Goal: Task Accomplishment & Management: Manage account settings

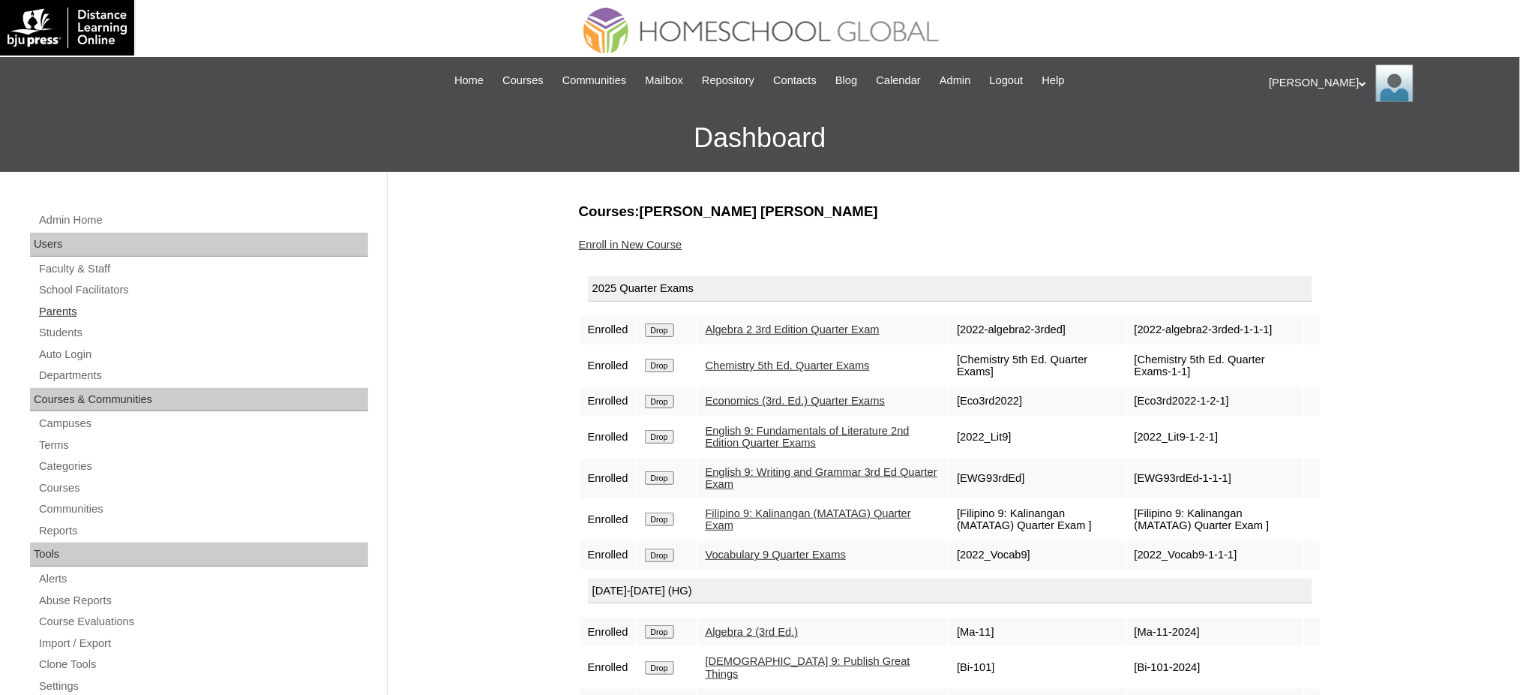
click at [45, 310] on link "Parents" at bounding box center [203, 311] width 331 height 19
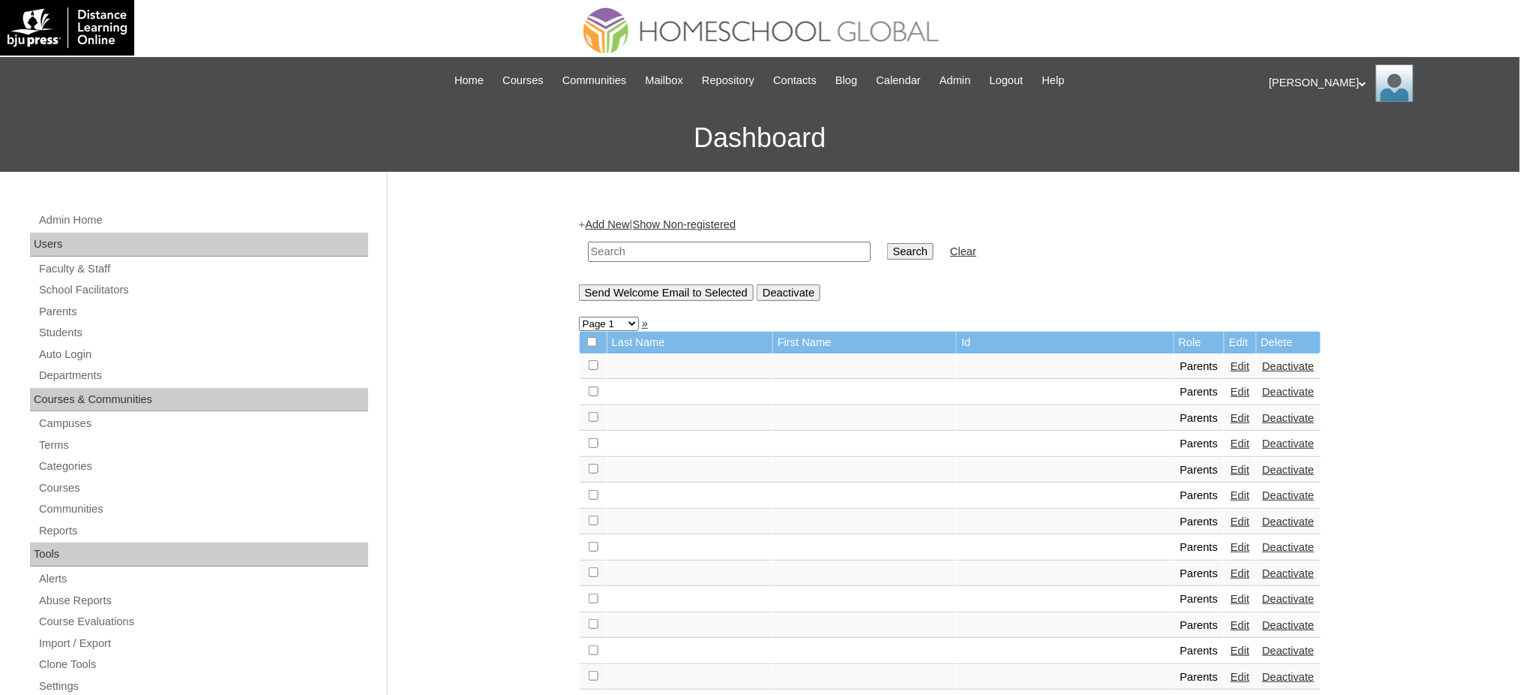
click at [626, 253] on input "text" at bounding box center [729, 252] width 283 height 20
paste input "MHP00427-TECHPH2020"
type input "MHP00427-TECHPH2020"
click at [887, 250] on input "Search" at bounding box center [910, 251] width 47 height 17
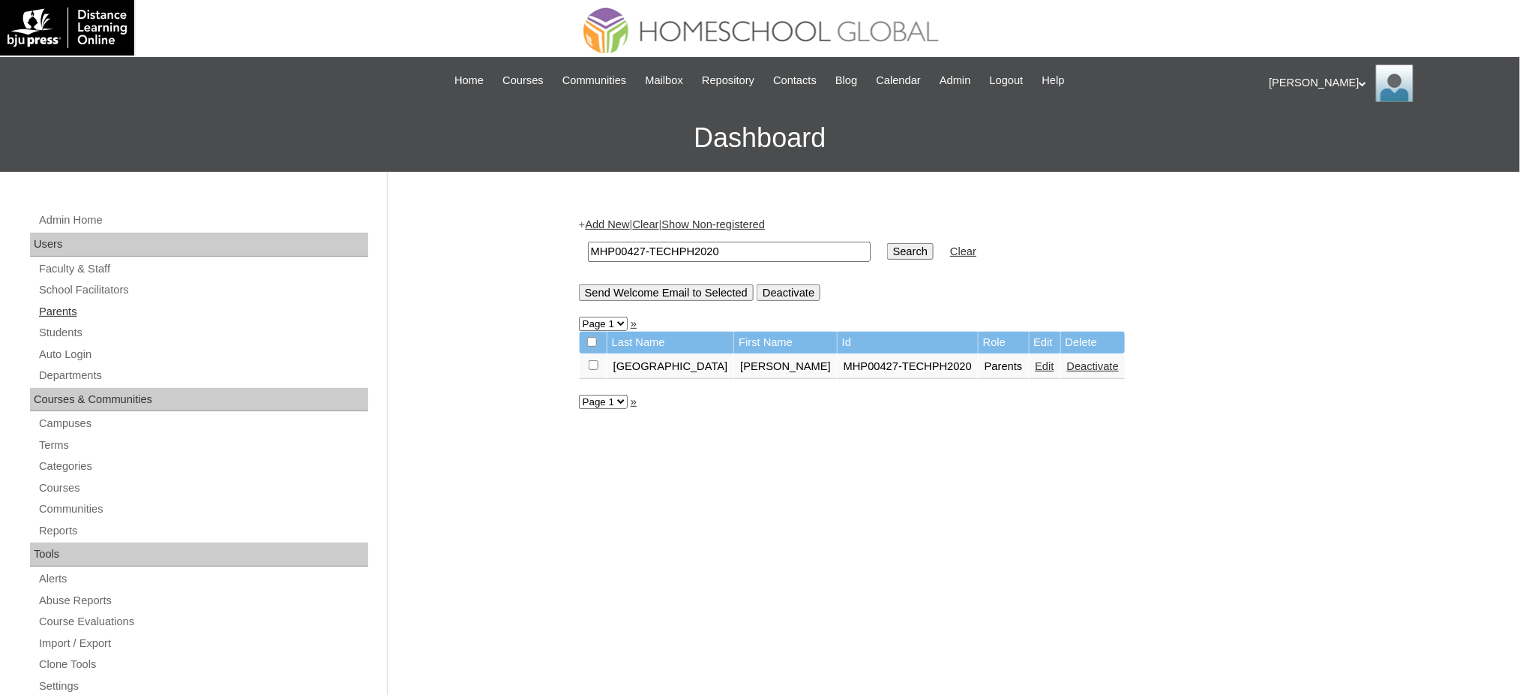
click at [49, 316] on link "Parents" at bounding box center [203, 311] width 331 height 19
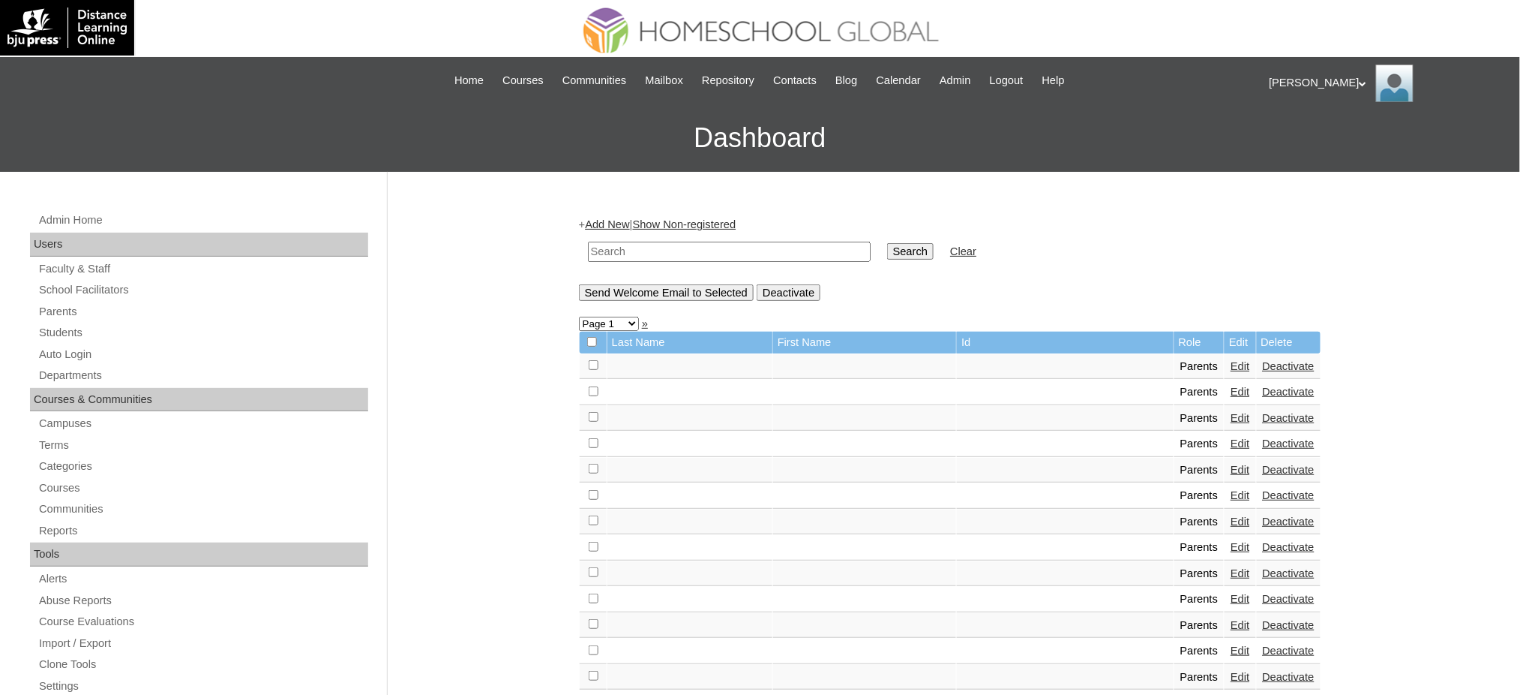
click at [780, 248] on input "text" at bounding box center [729, 252] width 283 height 20
paste input "MHP00427-TECHPH2020"
type input "MHP00427-TECHPH2020"
click at [887, 246] on input "Search" at bounding box center [910, 251] width 47 height 17
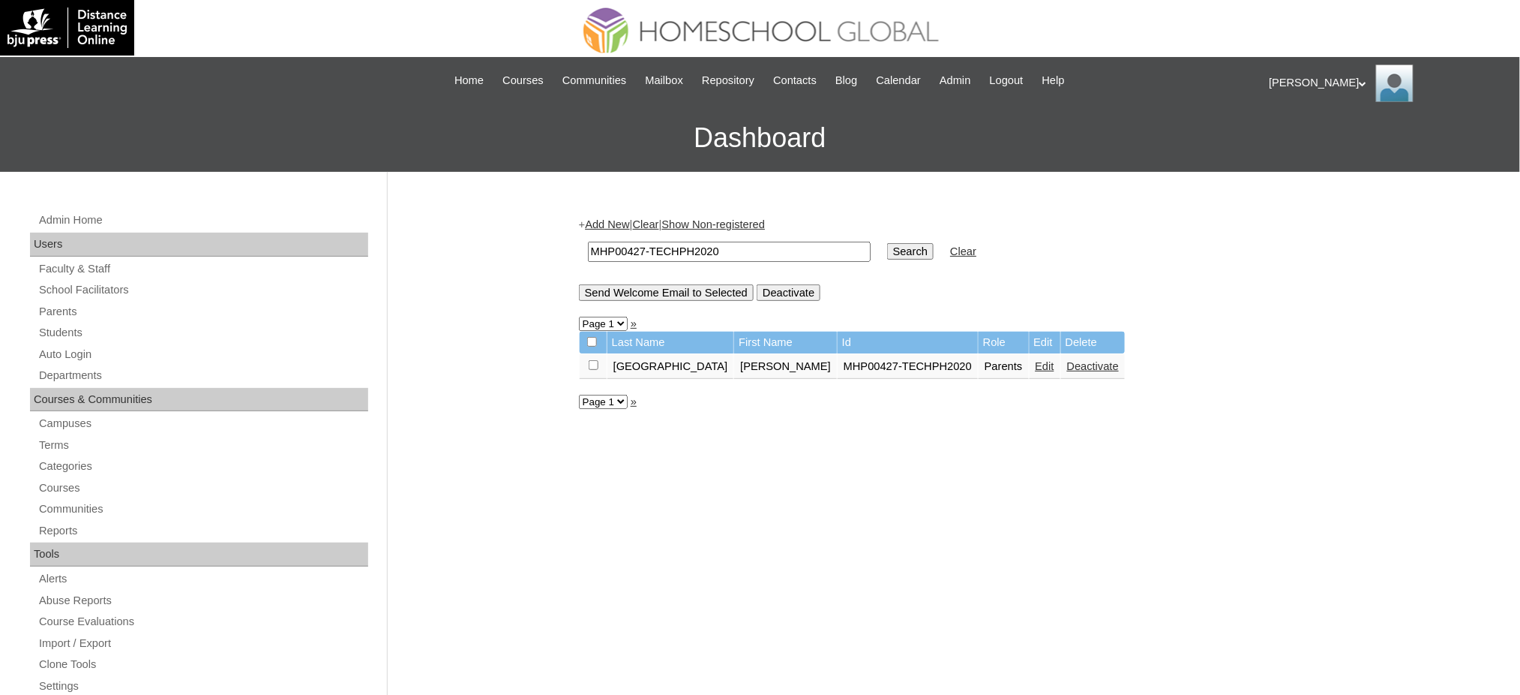
click at [1036, 360] on link "Edit" at bounding box center [1045, 366] width 19 height 12
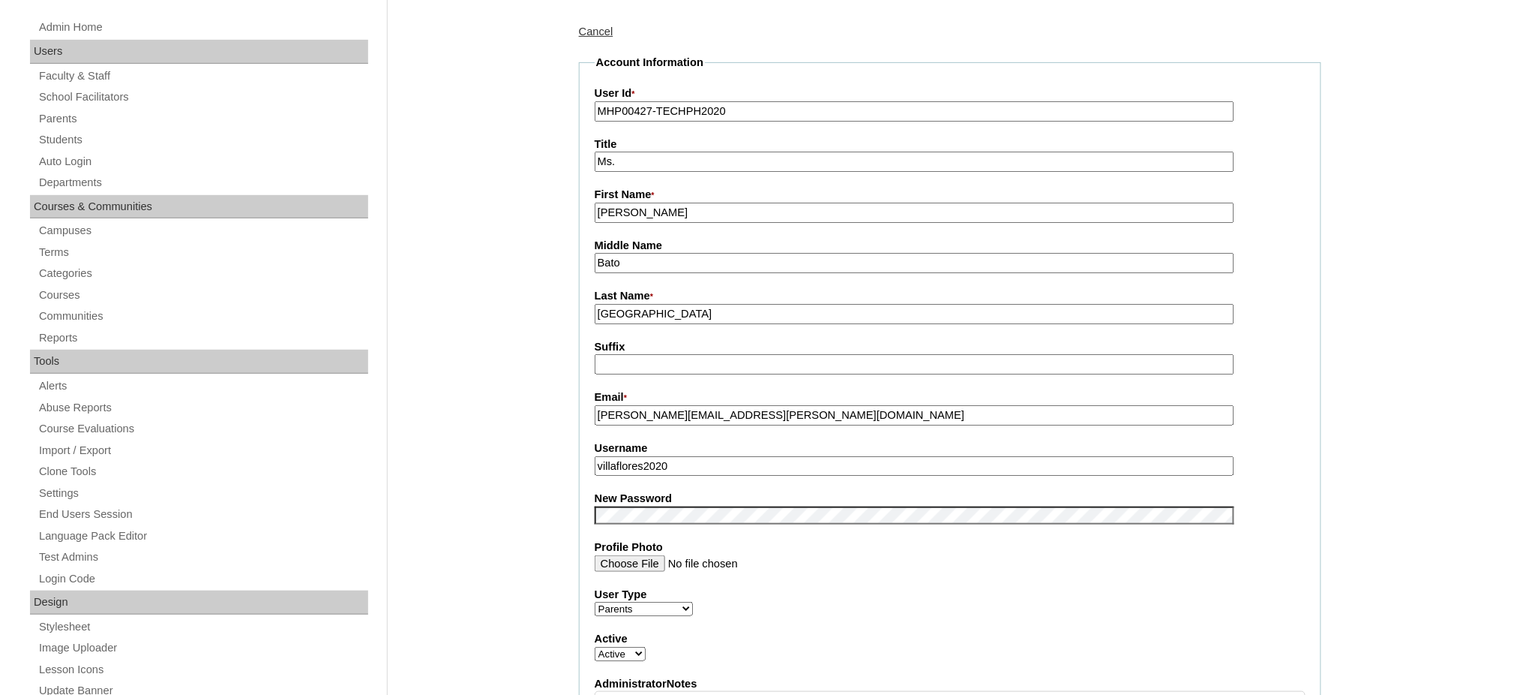
scroll to position [200, 0]
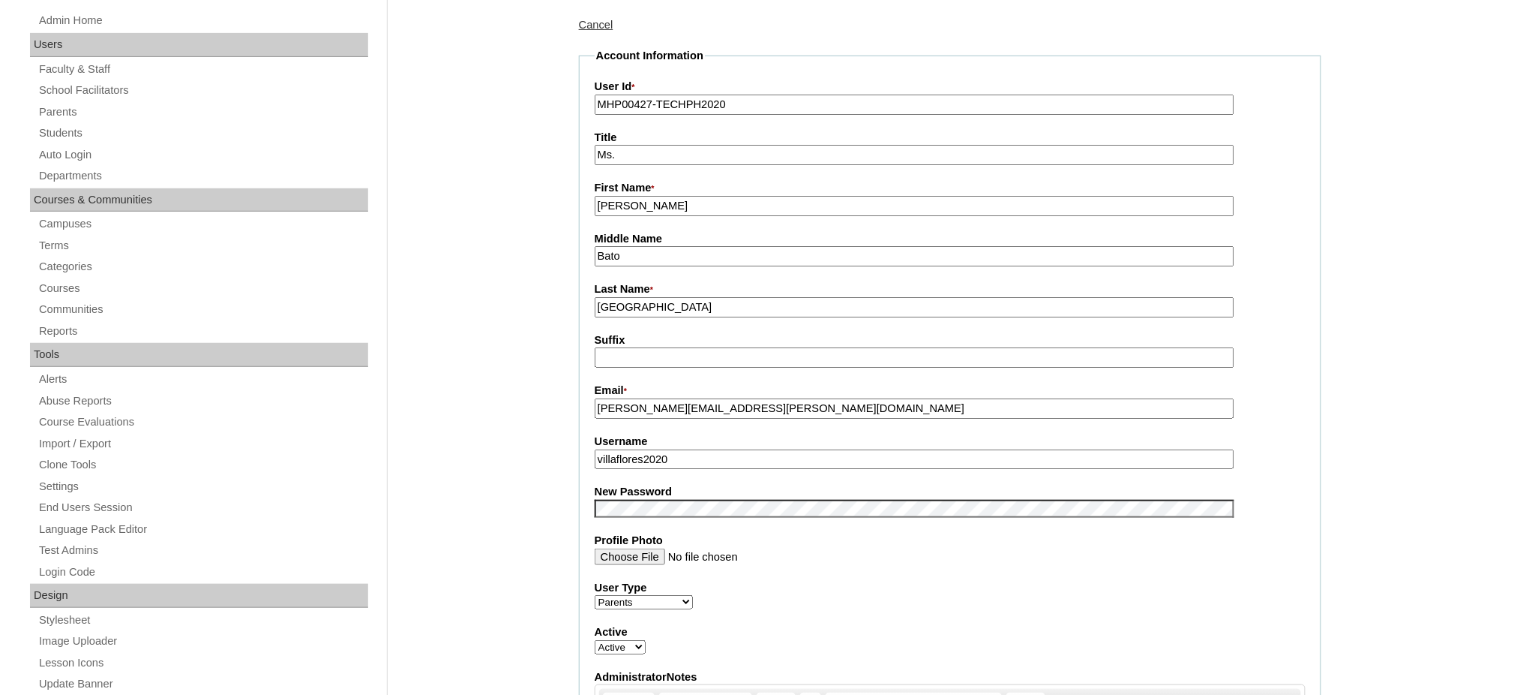
click at [698, 452] on input "villaflores2020" at bounding box center [915, 459] width 640 height 20
click at [696, 452] on input "villaflores2020" at bounding box center [915, 459] width 640 height 20
click at [698, 452] on input "villaflores2020" at bounding box center [915, 459] width 640 height 20
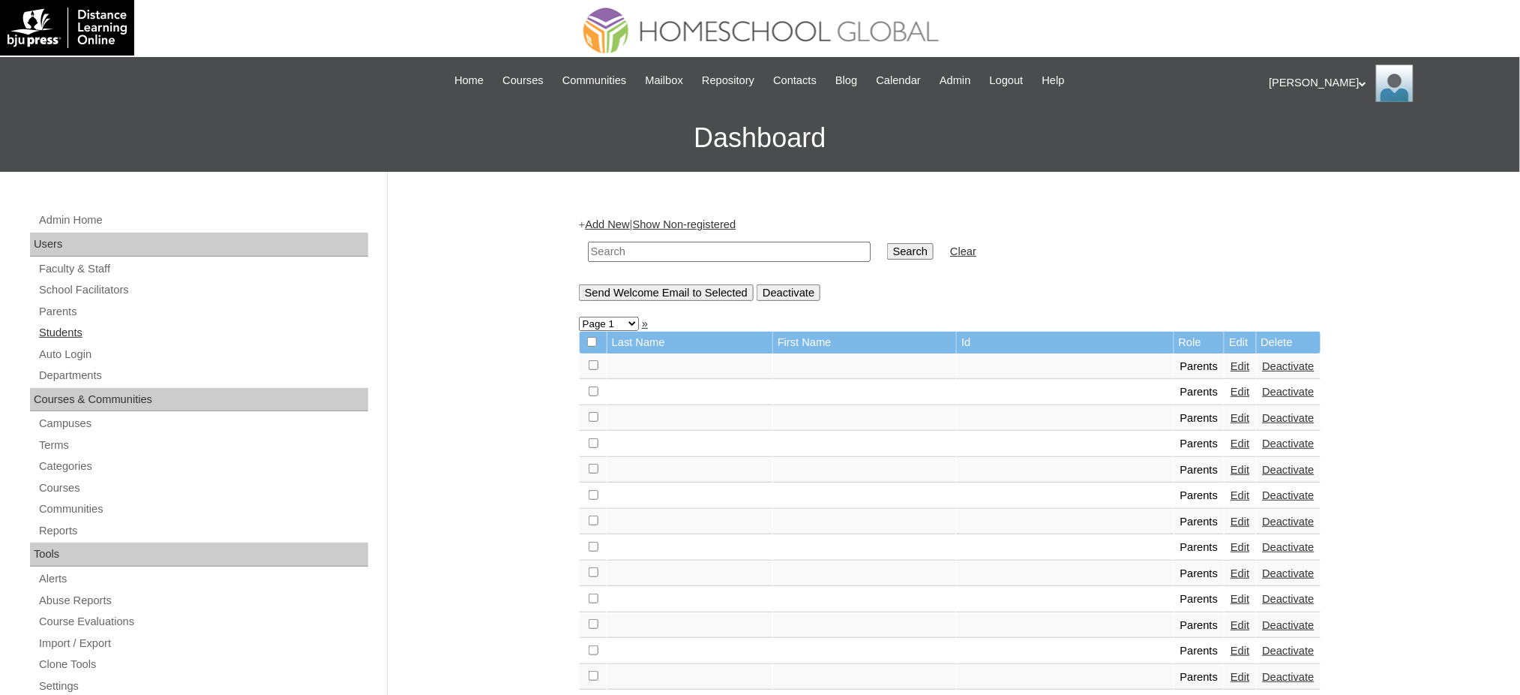
click at [77, 333] on link "Students" at bounding box center [203, 332] width 331 height 19
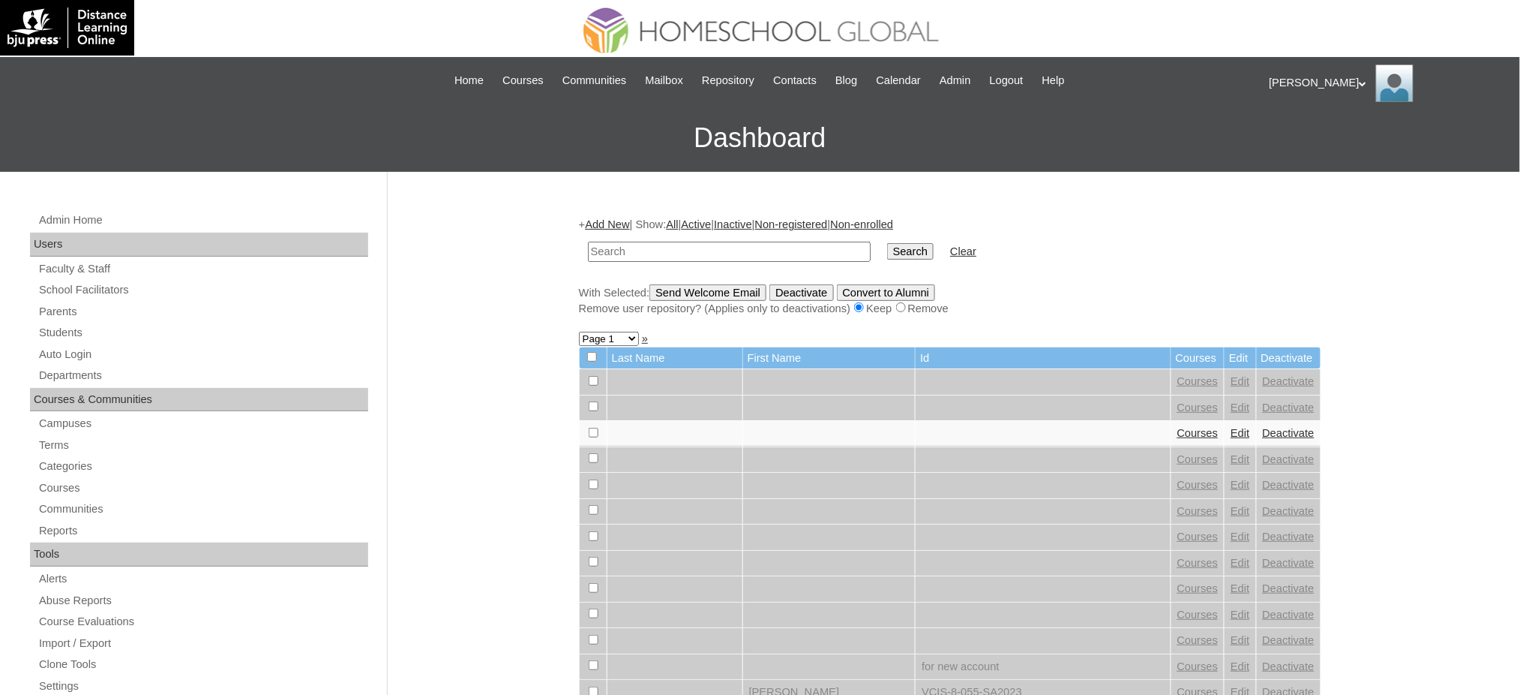
paste input "MHS00523-TECHPH2020"
type input "MHS00523-TECHPH2020"
click at [887, 251] on input "Search" at bounding box center [910, 251] width 47 height 17
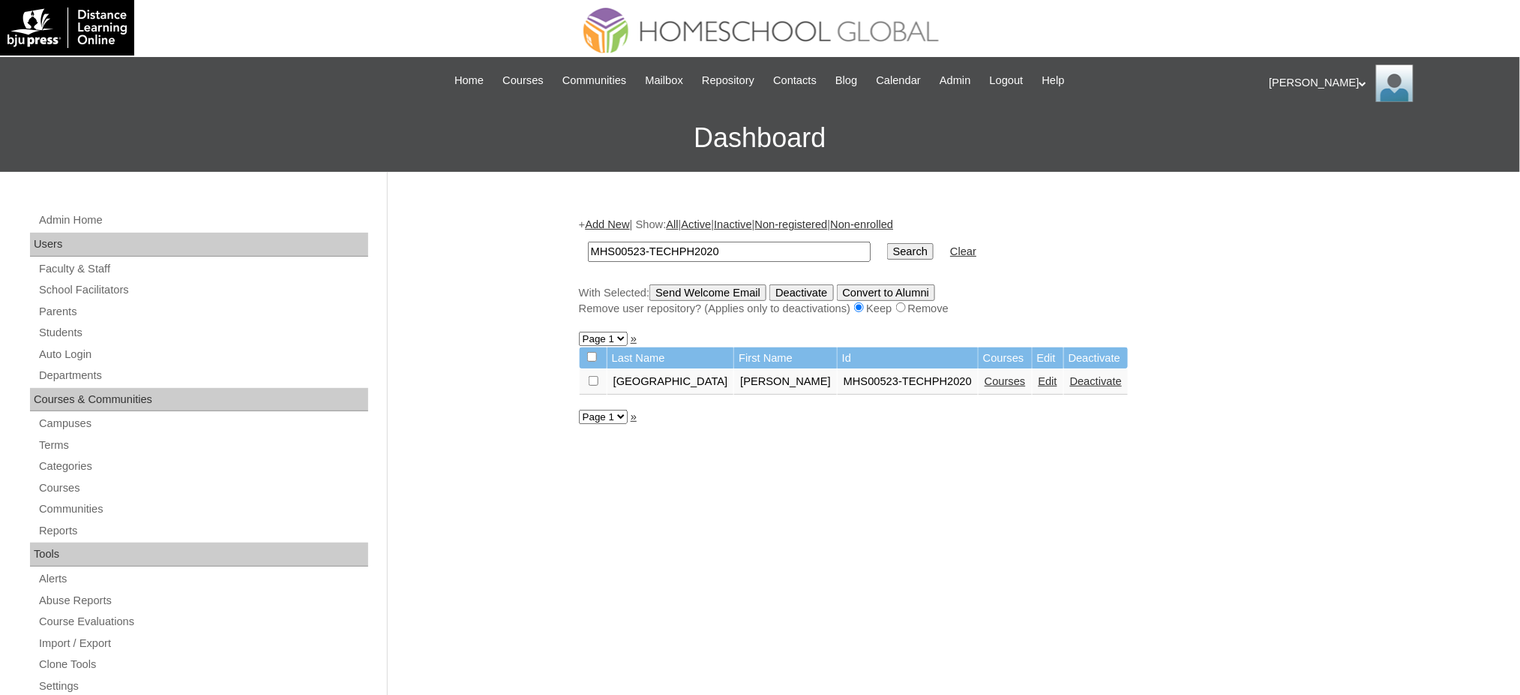
click at [1039, 375] on link "Edit" at bounding box center [1048, 381] width 19 height 12
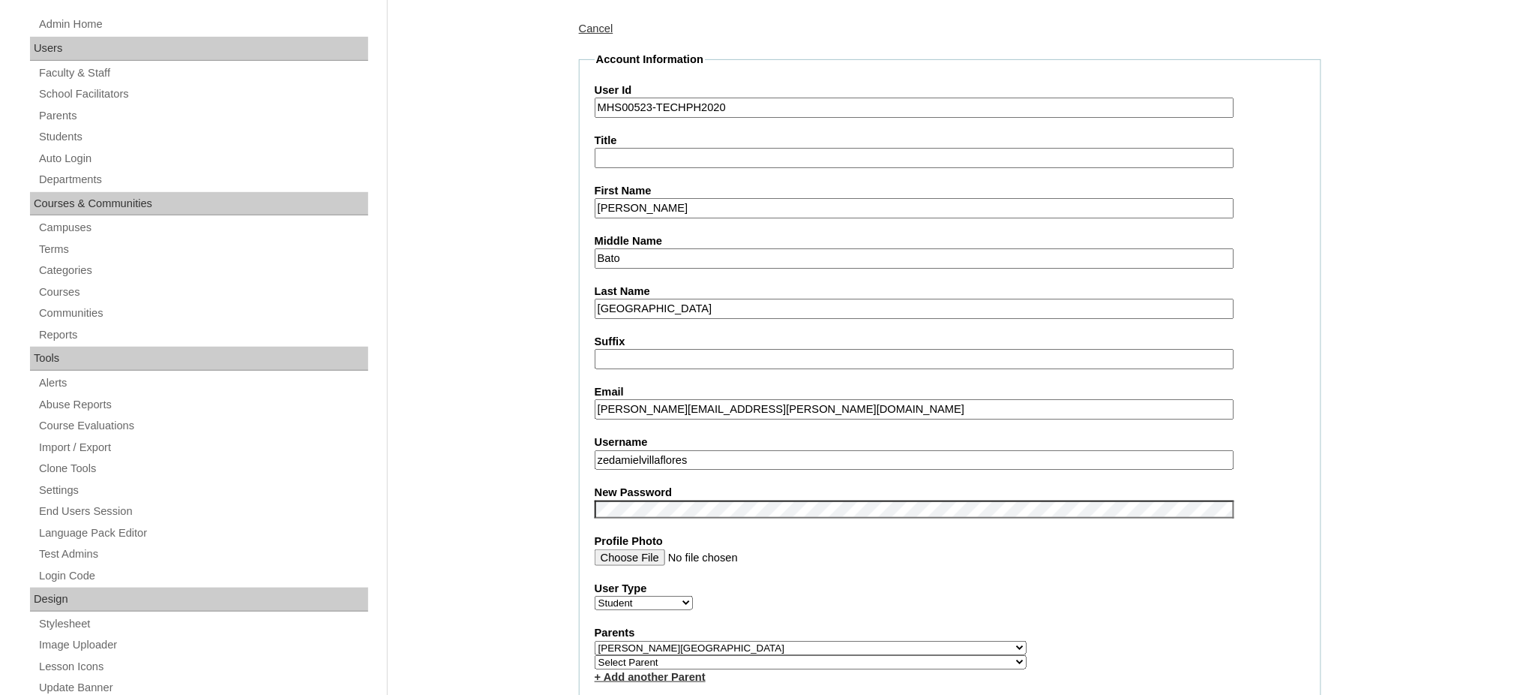
scroll to position [200, 0]
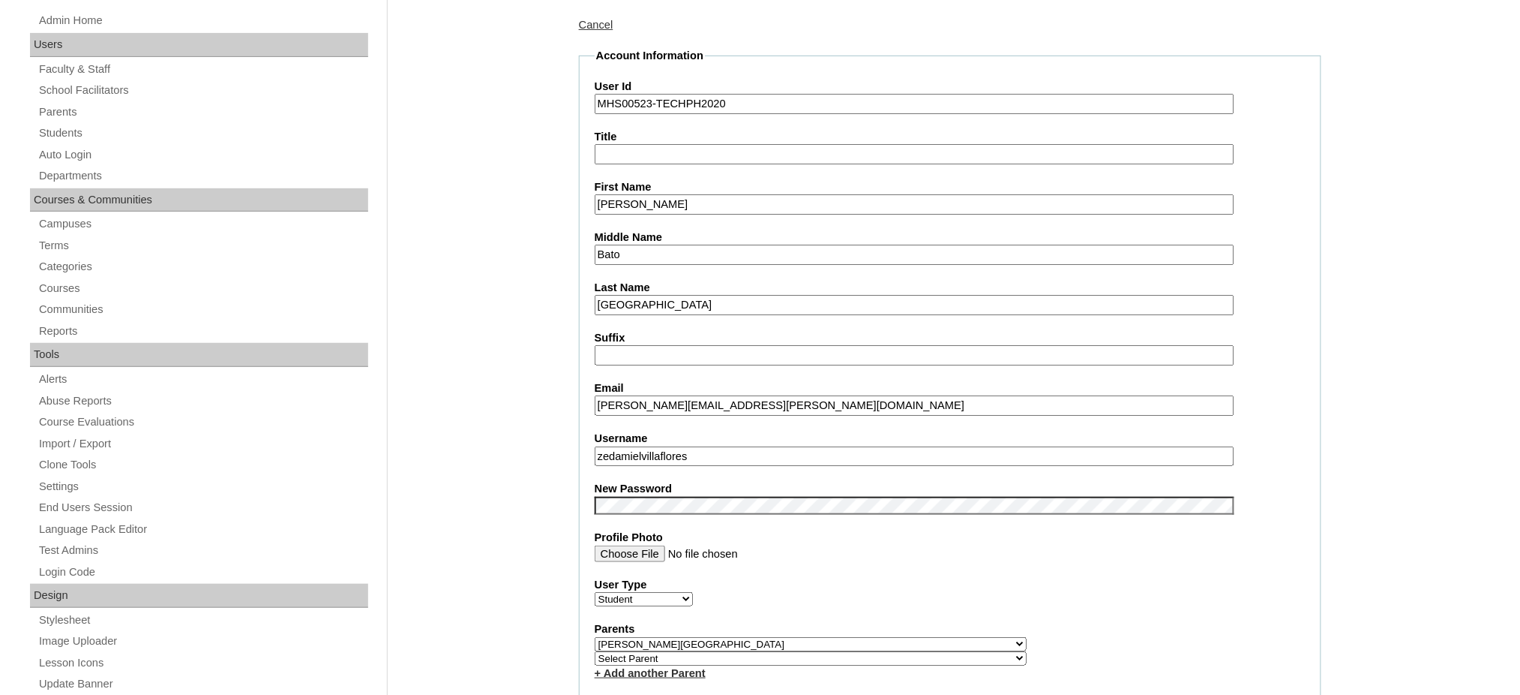
click at [678, 446] on input "zedamielvillaflores" at bounding box center [915, 456] width 640 height 20
click at [697, 198] on input "Zed Amiel" at bounding box center [915, 204] width 640 height 20
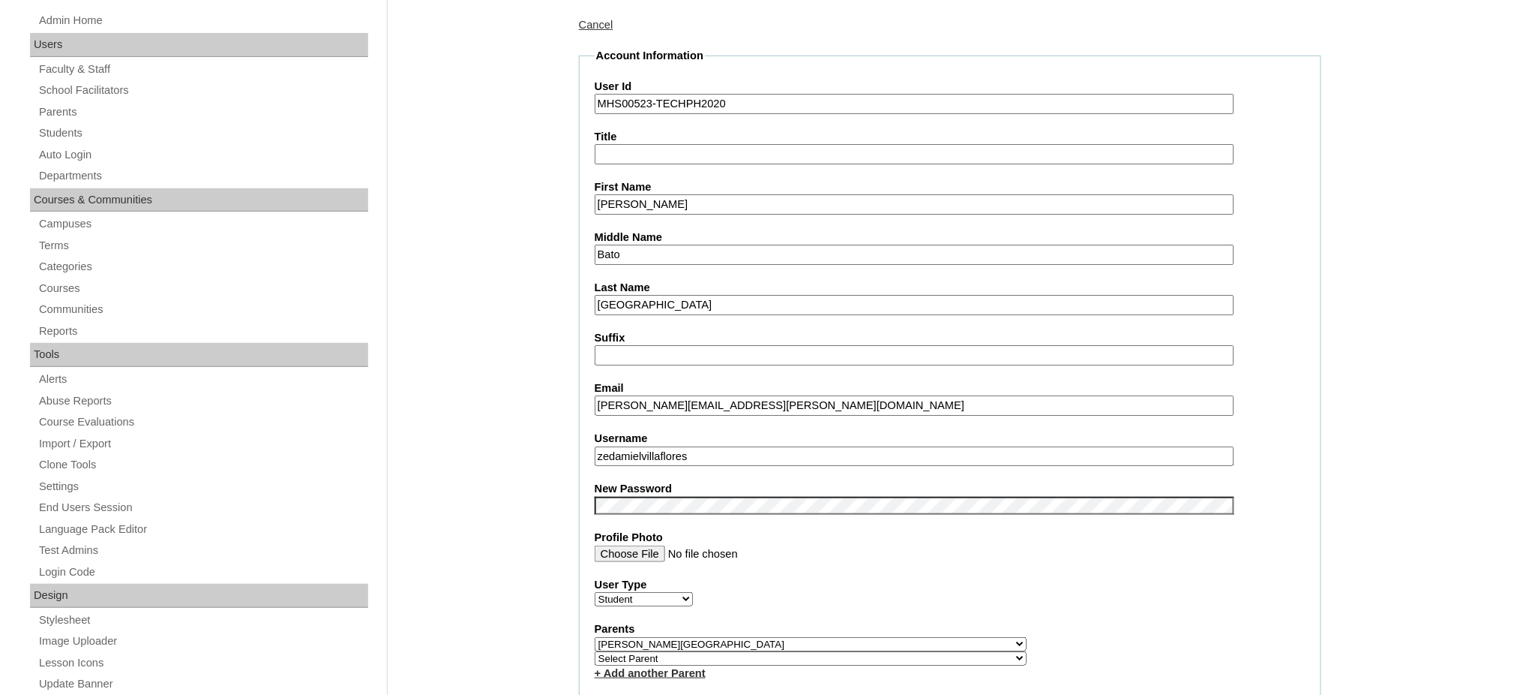
click at [697, 198] on input "Zed Amiel" at bounding box center [915, 204] width 640 height 20
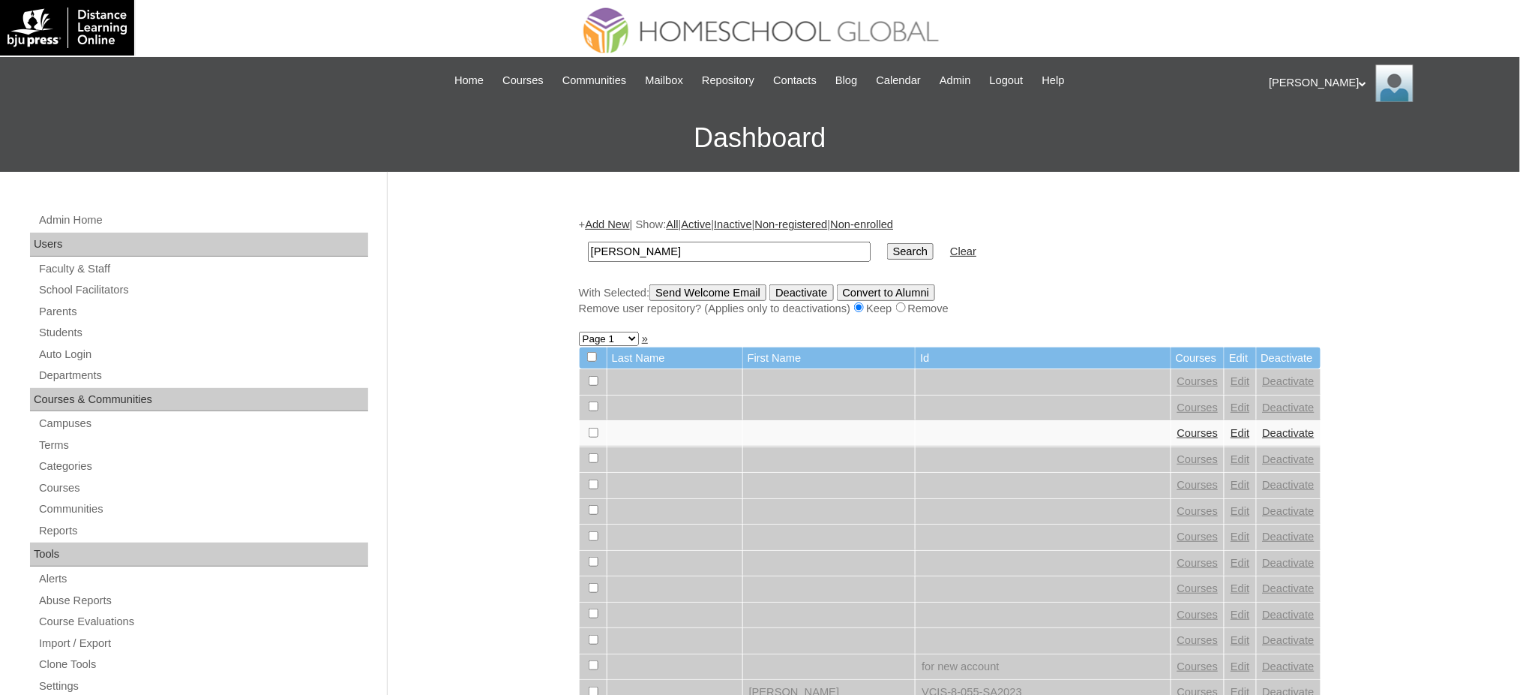
type input "[PERSON_NAME]"
click at [887, 243] on input "Search" at bounding box center [910, 251] width 47 height 17
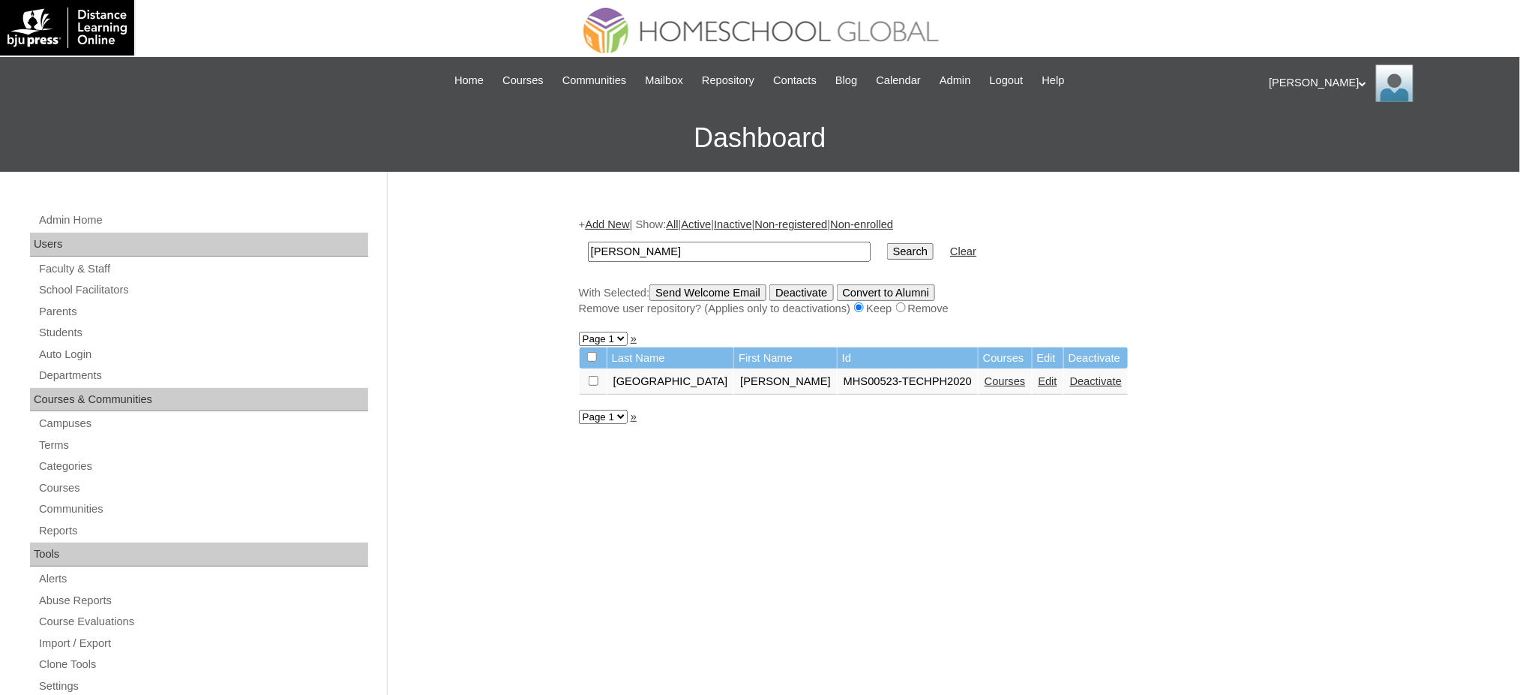
click at [985, 376] on link "Courses" at bounding box center [1005, 381] width 41 height 12
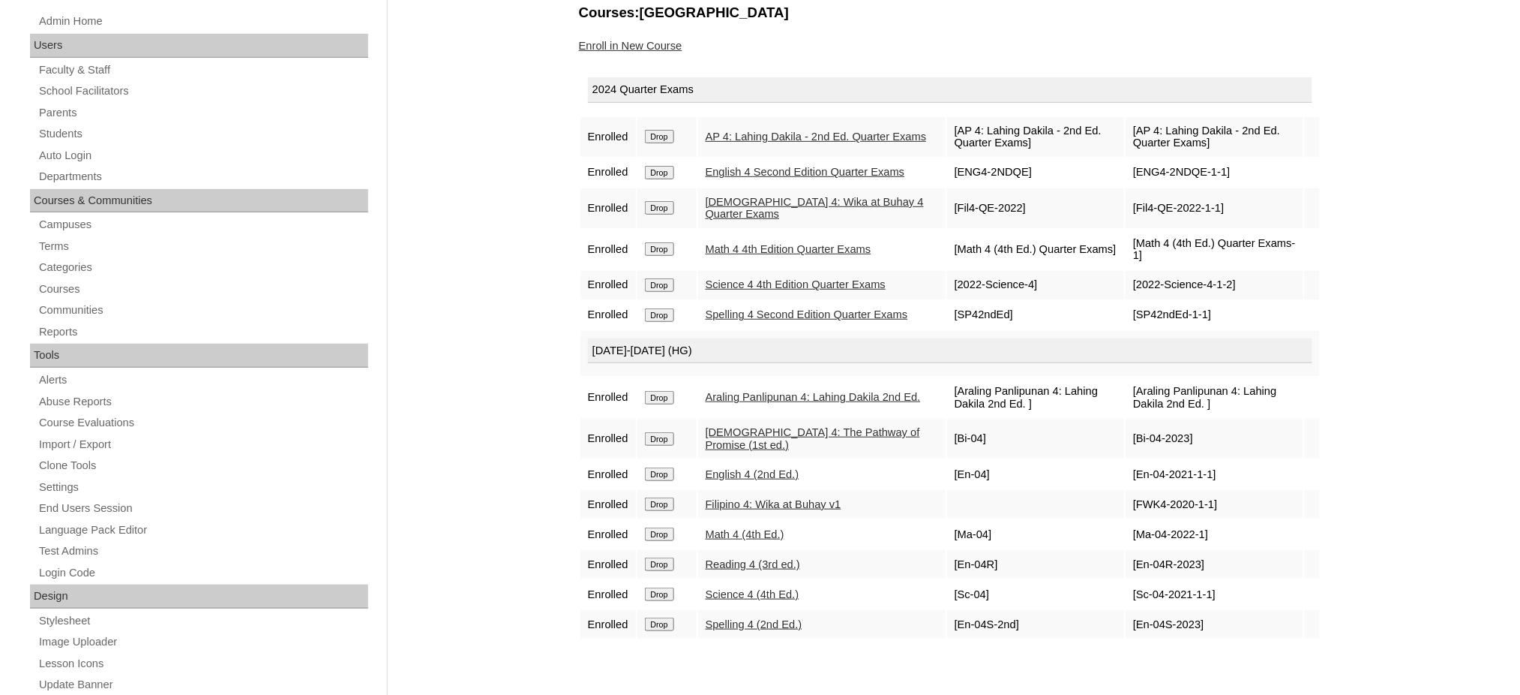
scroll to position [200, 0]
click at [673, 131] on input "Drop" at bounding box center [659, 136] width 29 height 14
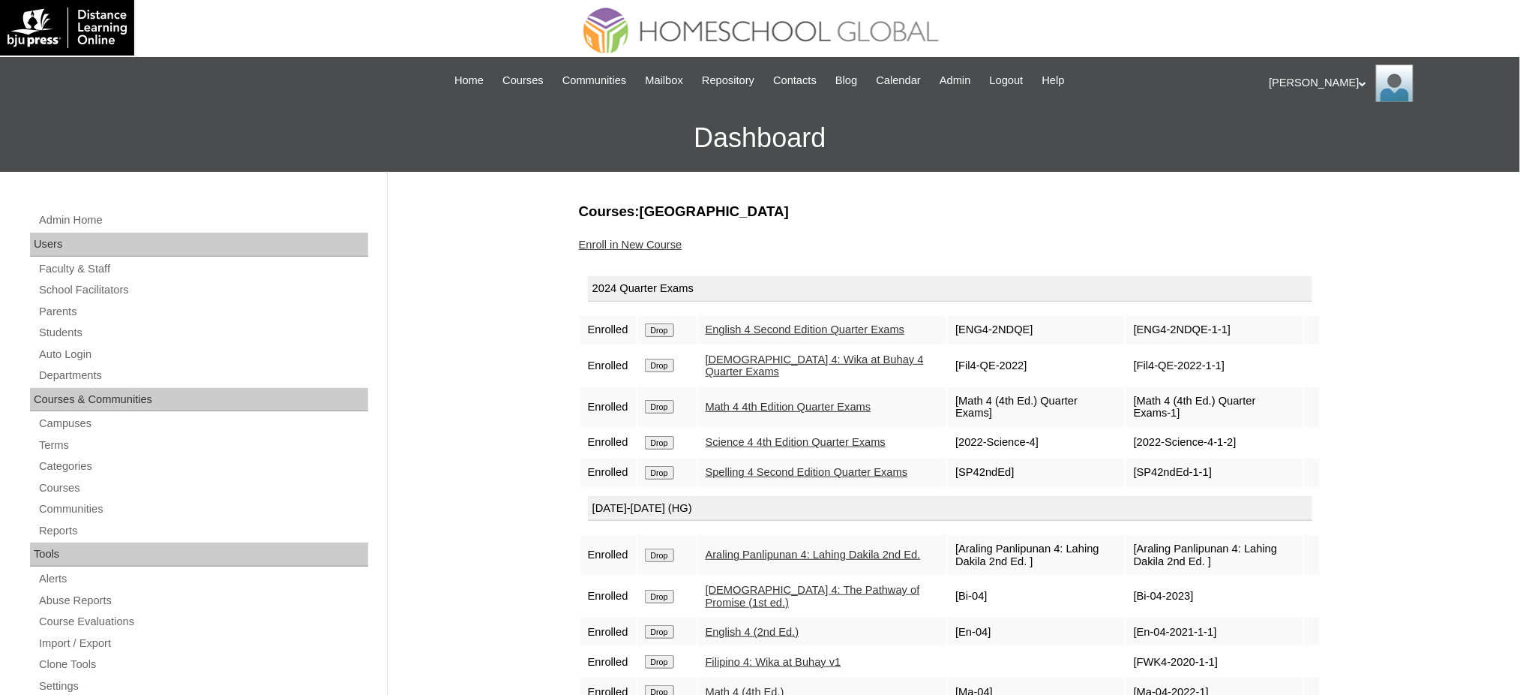
click at [667, 333] on input "Drop" at bounding box center [659, 330] width 29 height 14
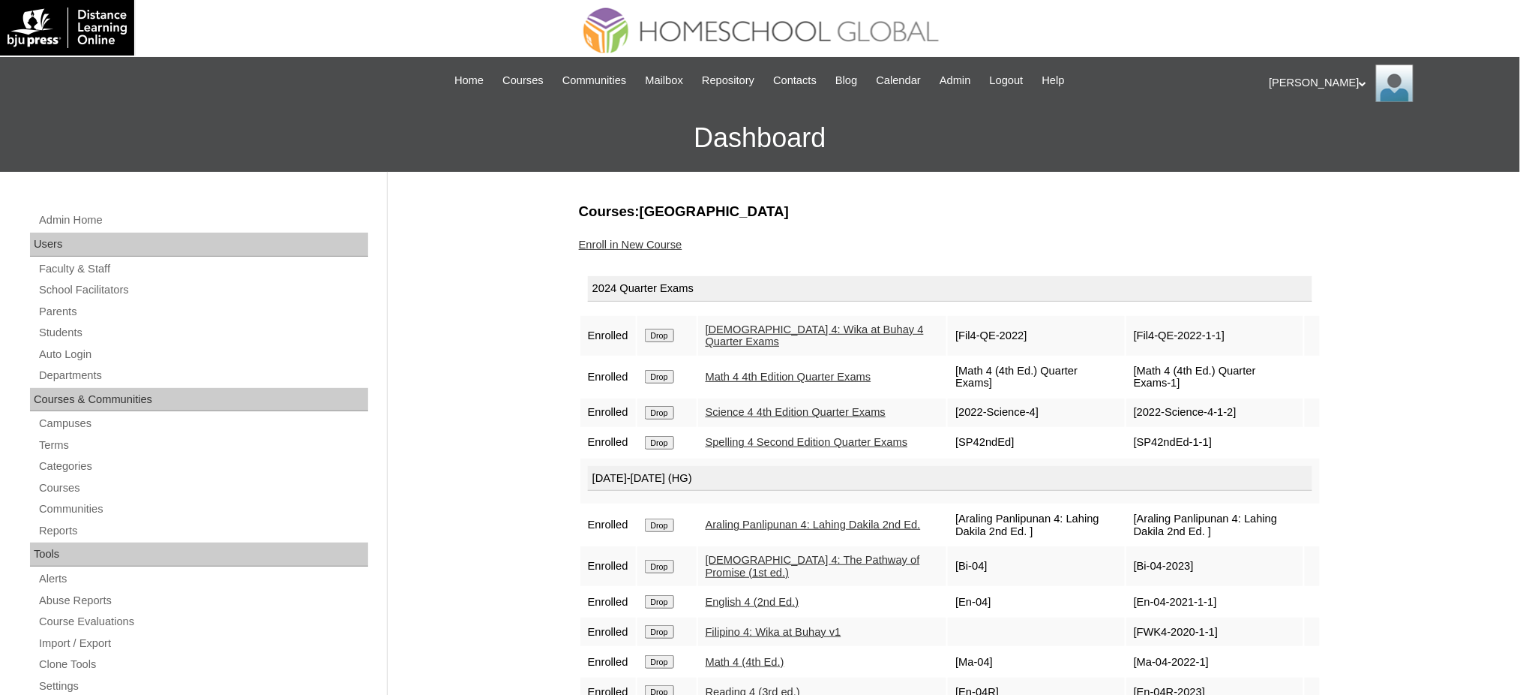
click at [659, 337] on input "Drop" at bounding box center [659, 336] width 29 height 14
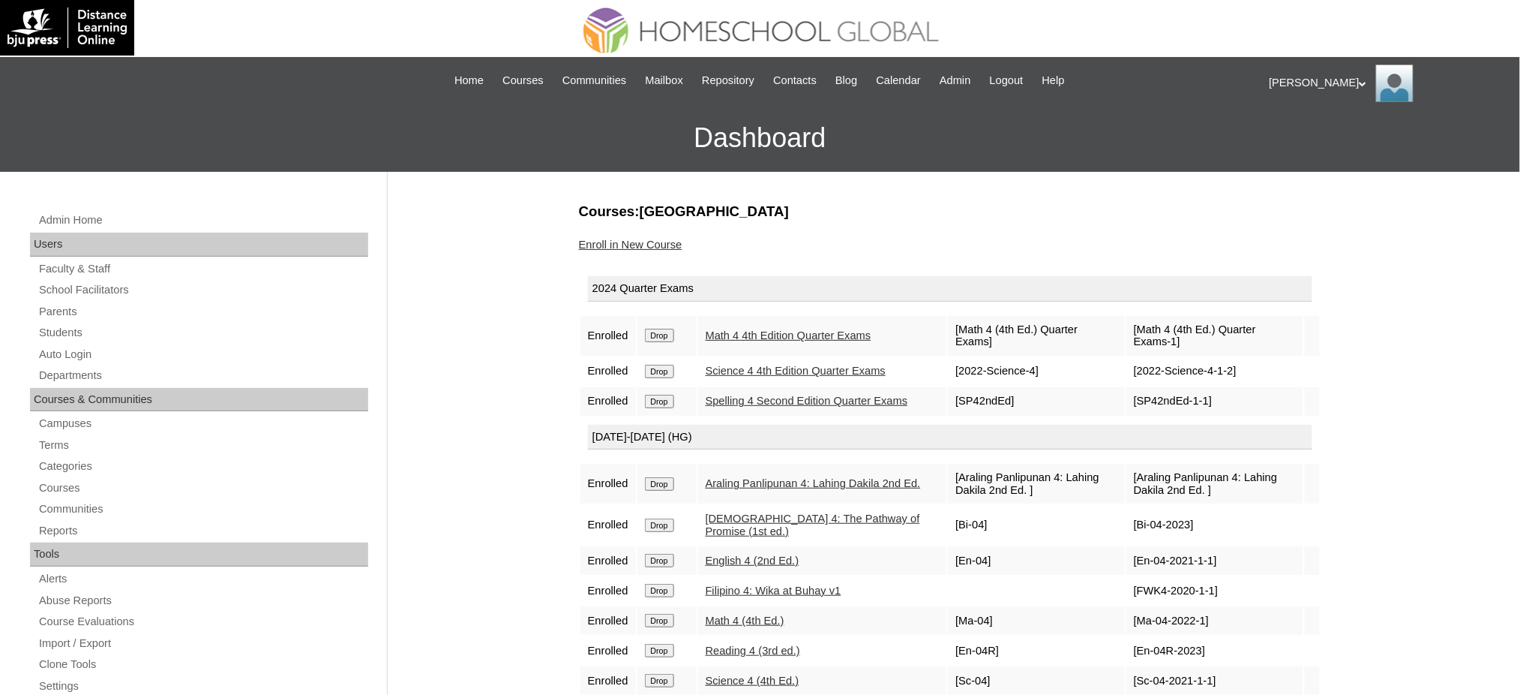
click at [668, 333] on td "Drop" at bounding box center [667, 336] width 59 height 40
click at [668, 329] on input "Drop" at bounding box center [659, 336] width 29 height 14
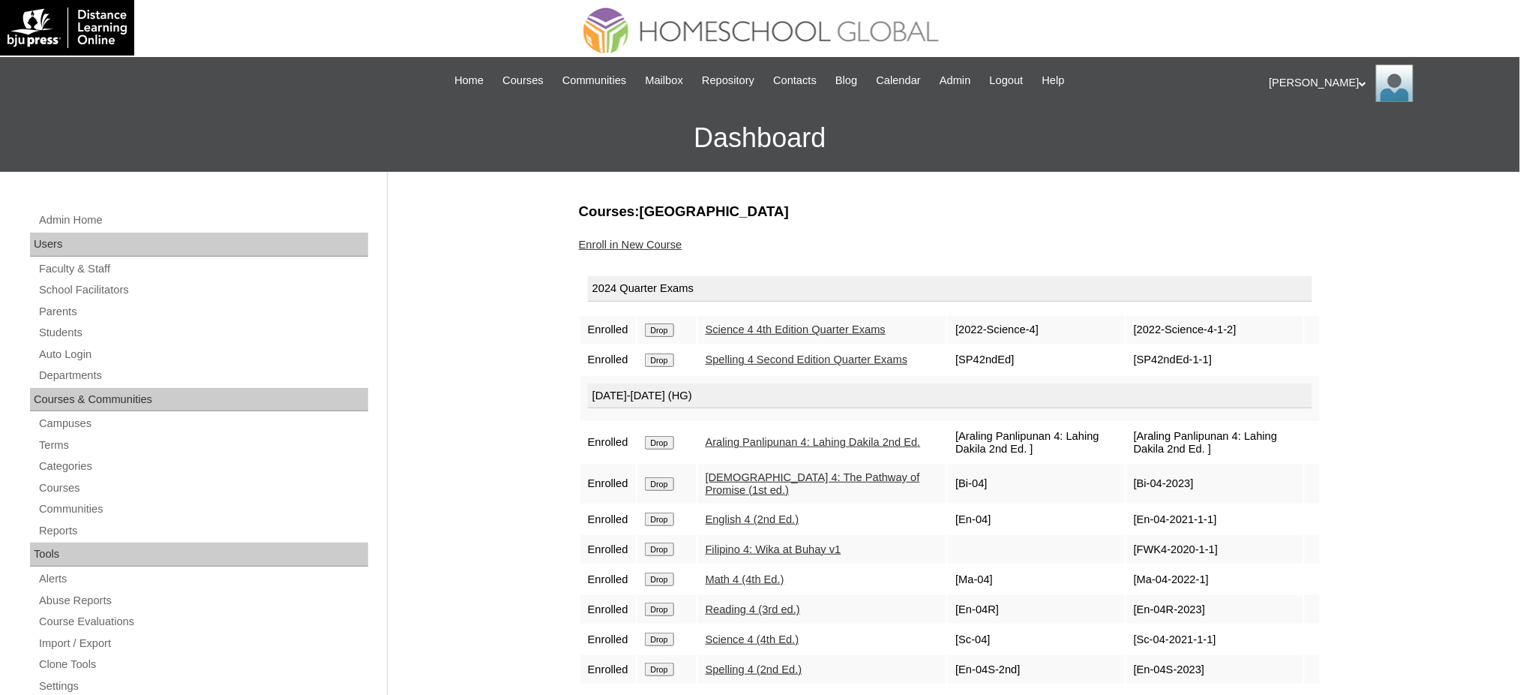
click at [665, 328] on input "Drop" at bounding box center [659, 330] width 29 height 14
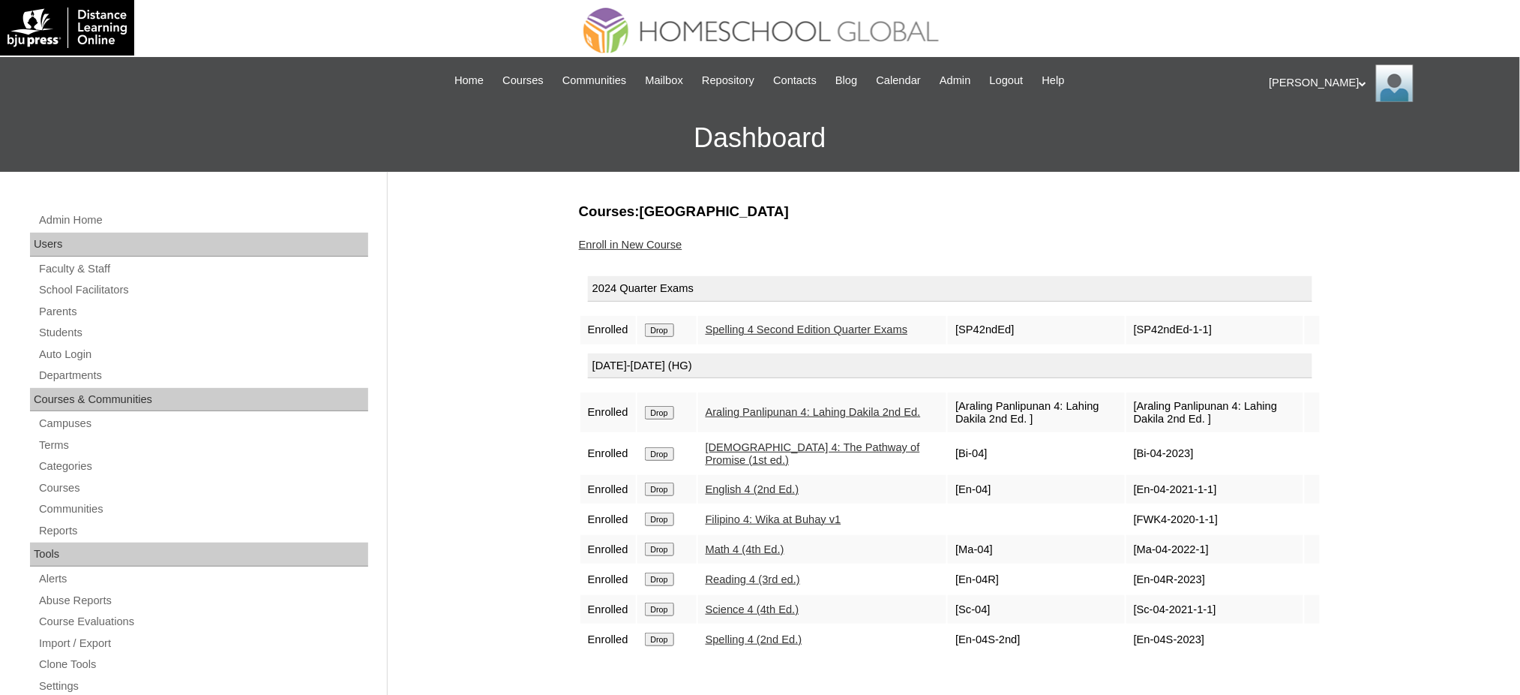
drag, startPoint x: 0, startPoint y: 0, endPoint x: 669, endPoint y: 330, distance: 746.1
click at [669, 330] on input "Drop" at bounding box center [659, 330] width 29 height 14
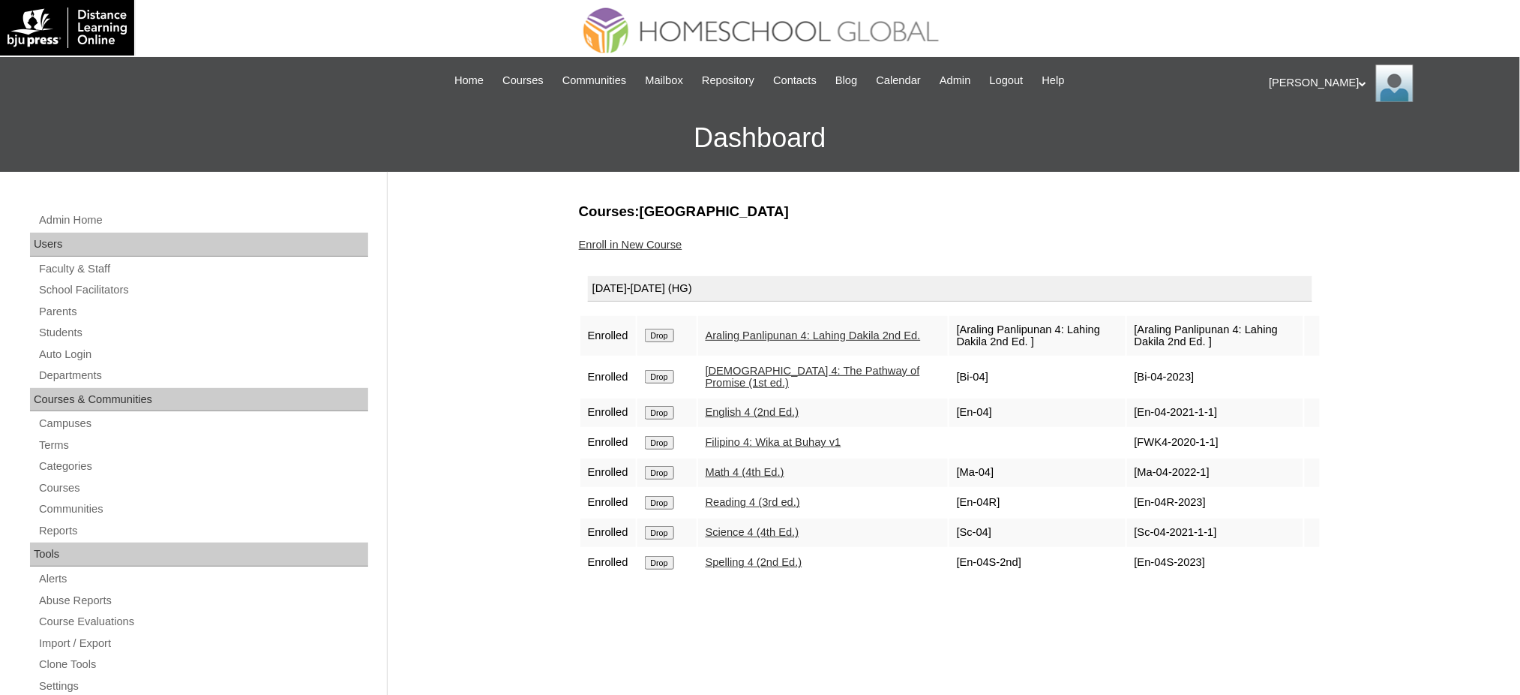
click at [672, 331] on input "Drop" at bounding box center [659, 336] width 29 height 14
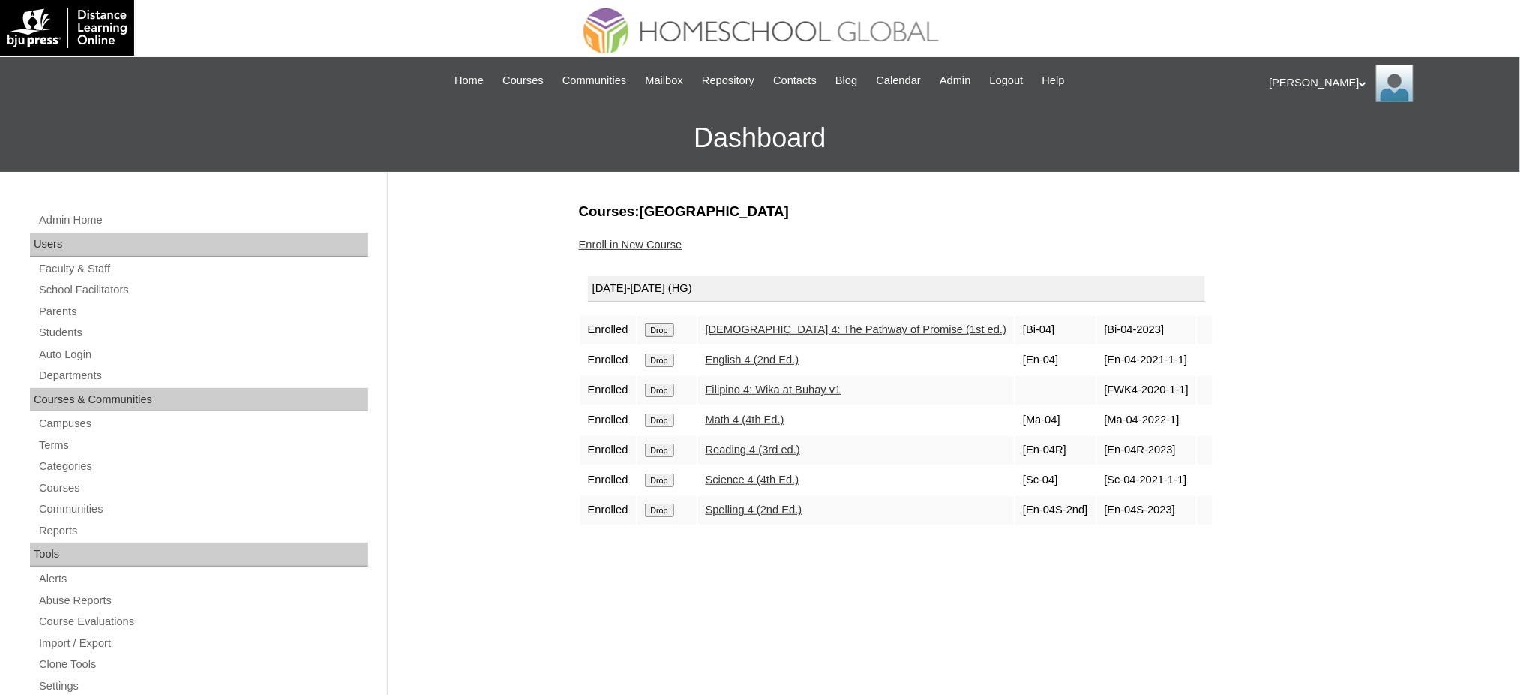
click at [666, 323] on input "Drop" at bounding box center [659, 330] width 29 height 14
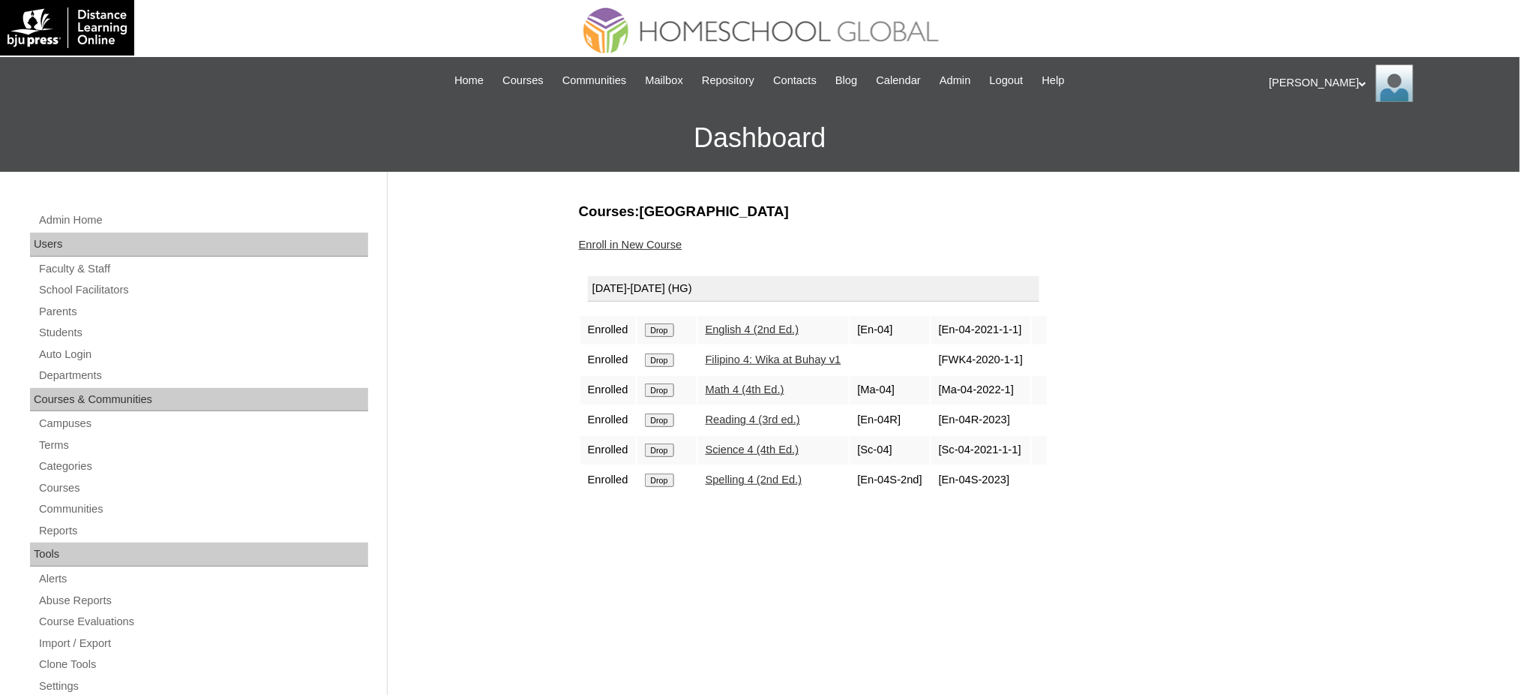
click at [664, 326] on input "Drop" at bounding box center [659, 330] width 29 height 14
click at [657, 332] on input "Drop" at bounding box center [659, 330] width 29 height 14
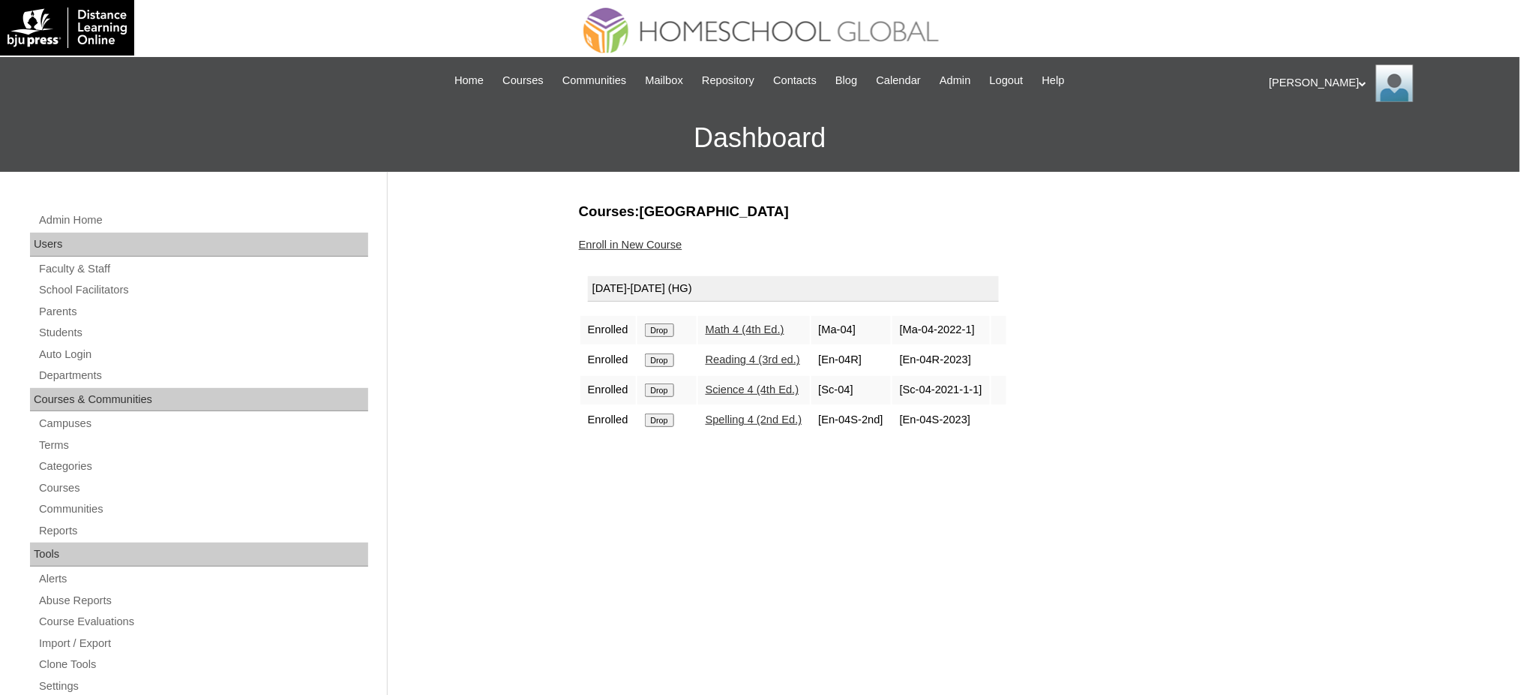
drag, startPoint x: 0, startPoint y: 0, endPoint x: 668, endPoint y: 329, distance: 744.7
click at [668, 329] on input "Drop" at bounding box center [659, 330] width 29 height 14
click at [658, 330] on input "Drop" at bounding box center [659, 330] width 29 height 14
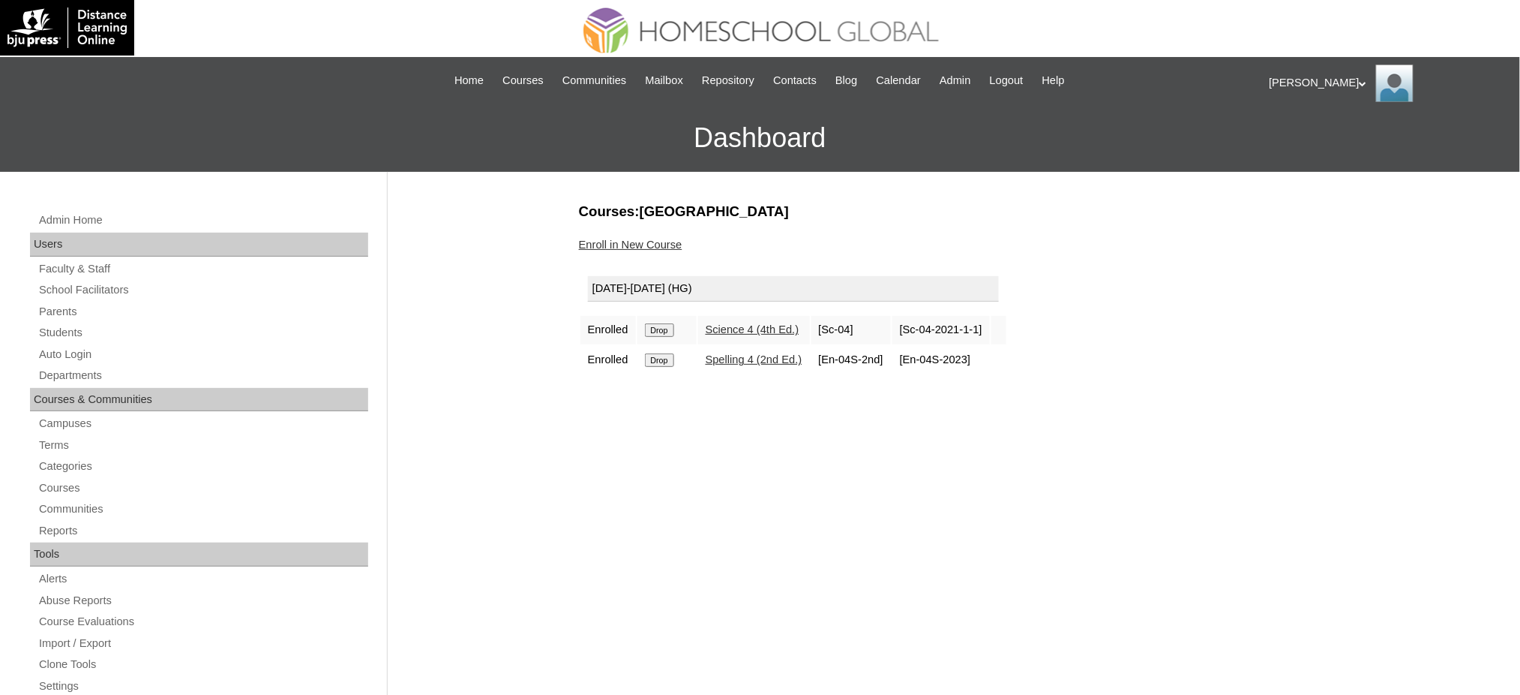
click at [671, 332] on input "Drop" at bounding box center [659, 330] width 29 height 14
click at [666, 327] on input "Drop" at bounding box center [659, 330] width 29 height 14
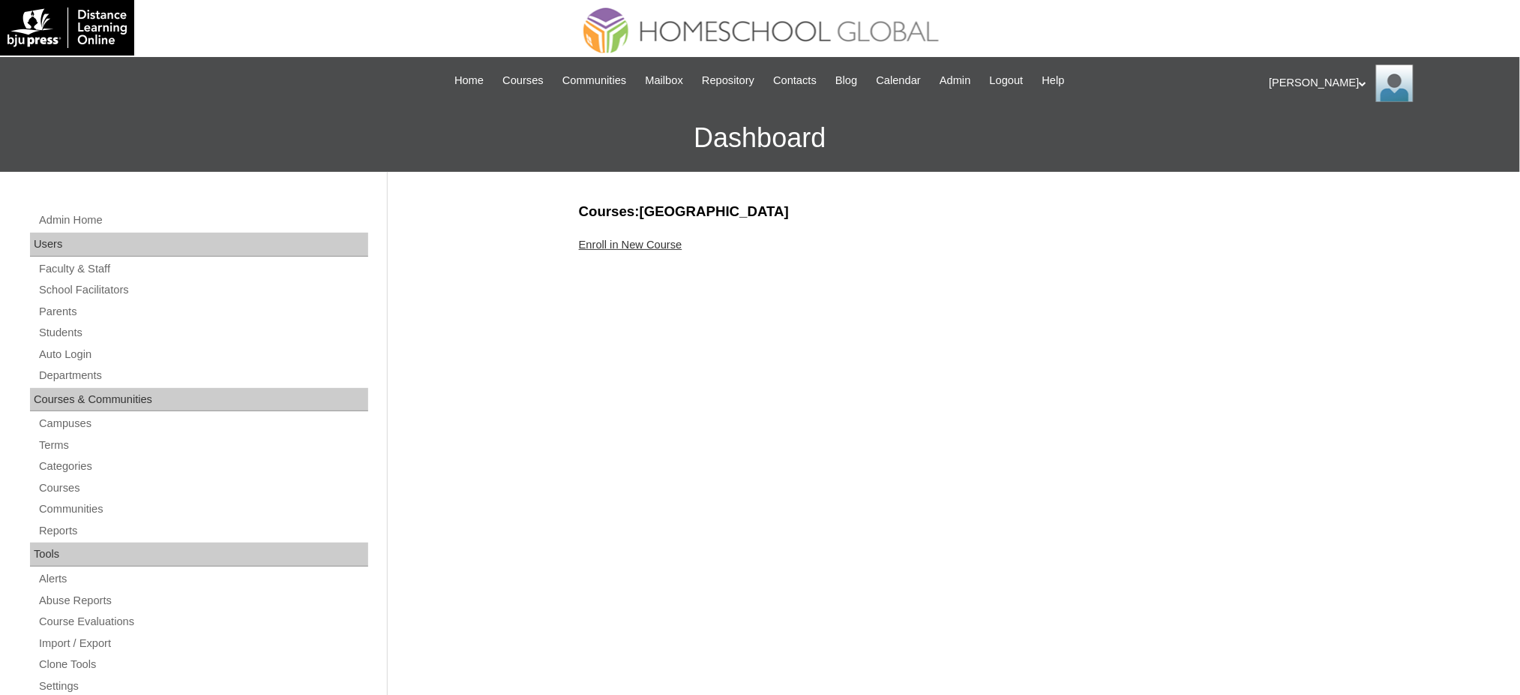
click at [650, 244] on link "Enroll in New Course" at bounding box center [631, 245] width 104 height 12
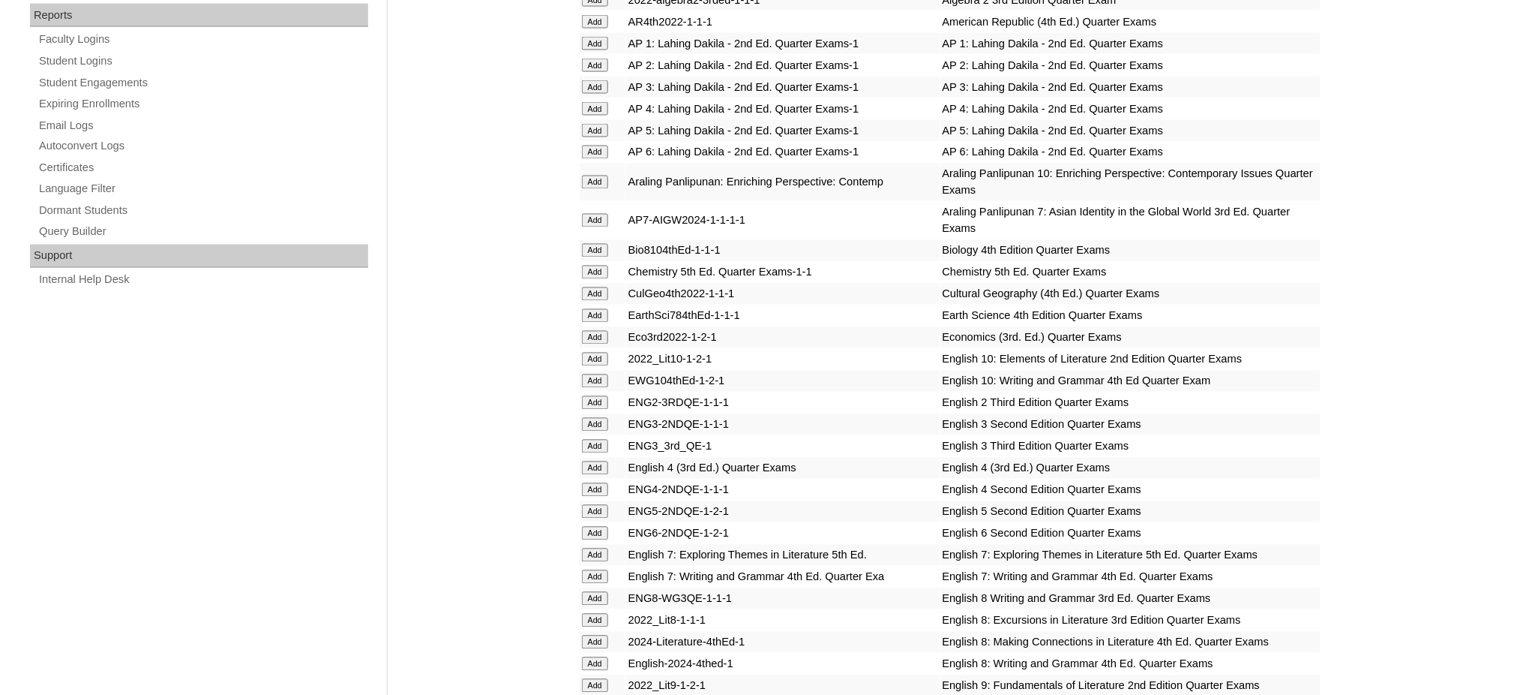
scroll to position [900, 0]
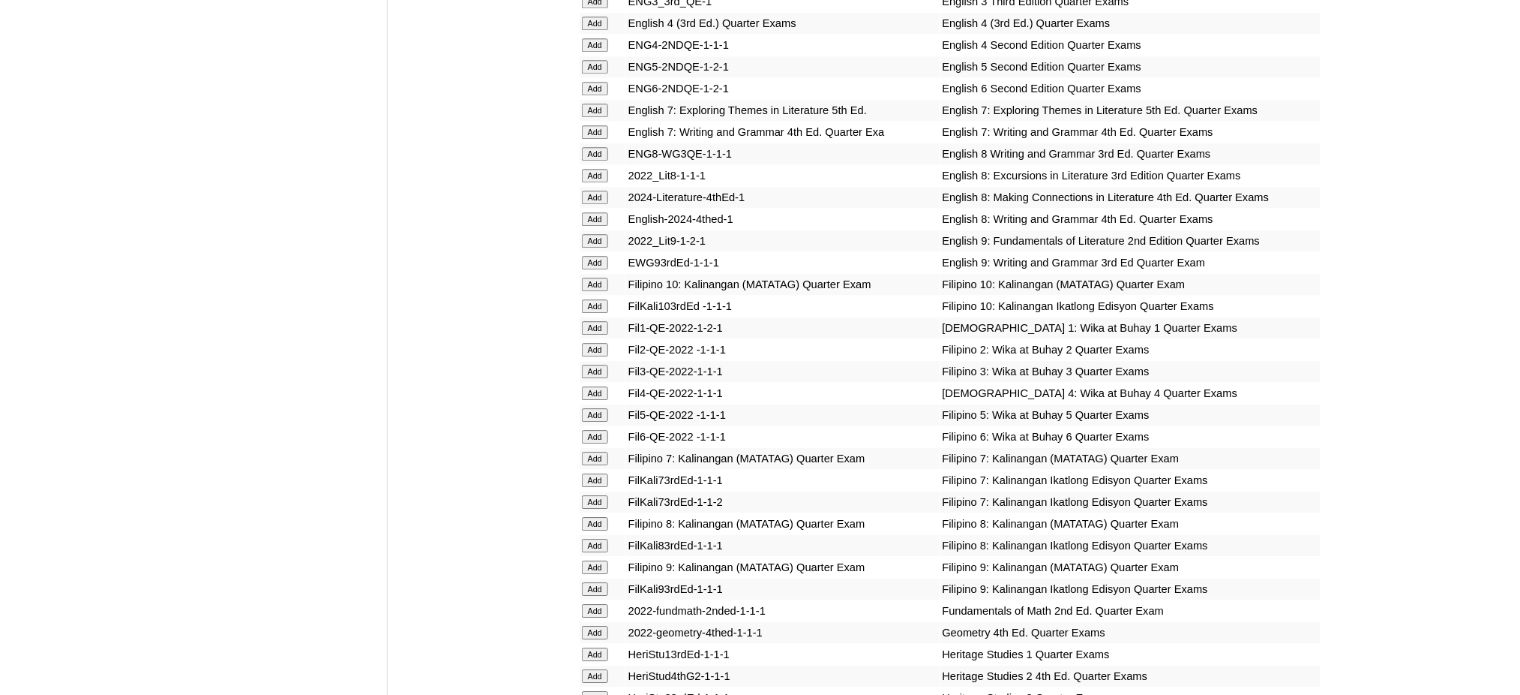
scroll to position [1400, 0]
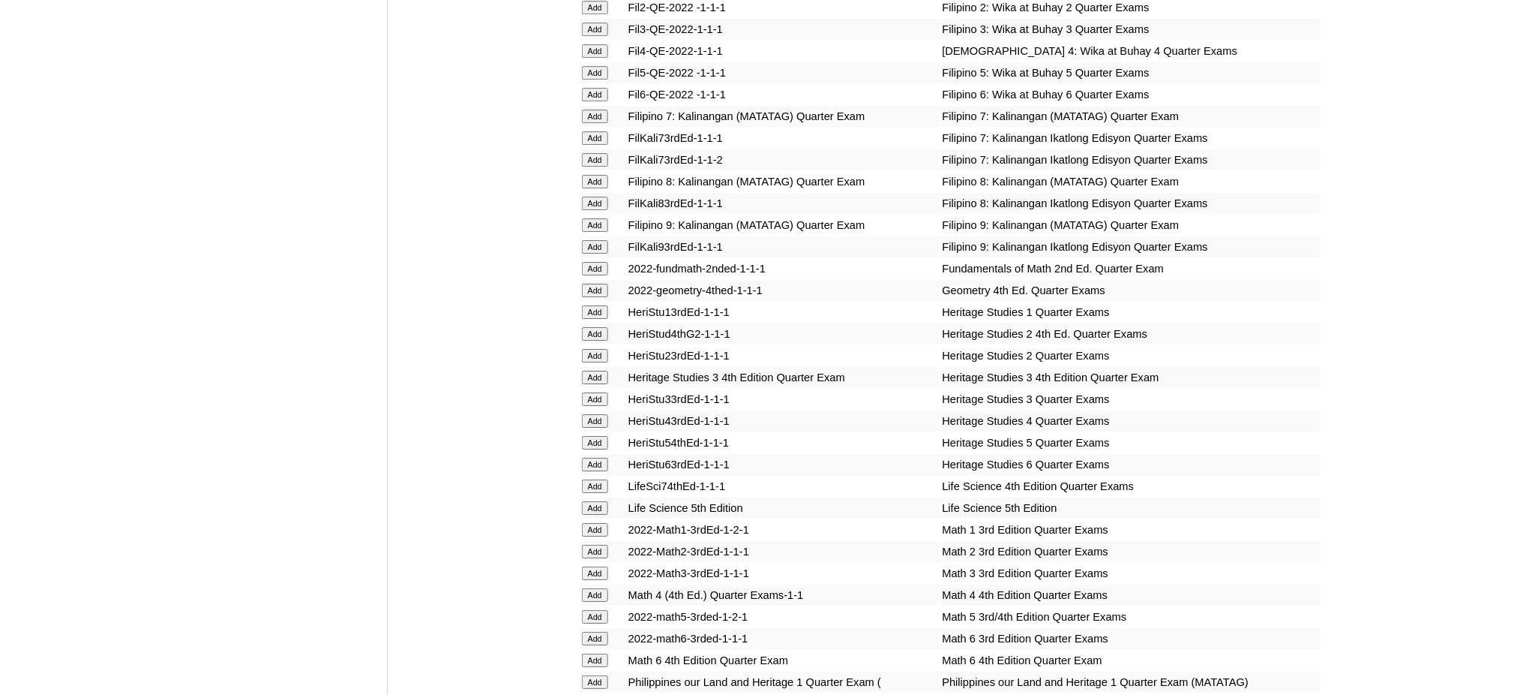
scroll to position [2100, 0]
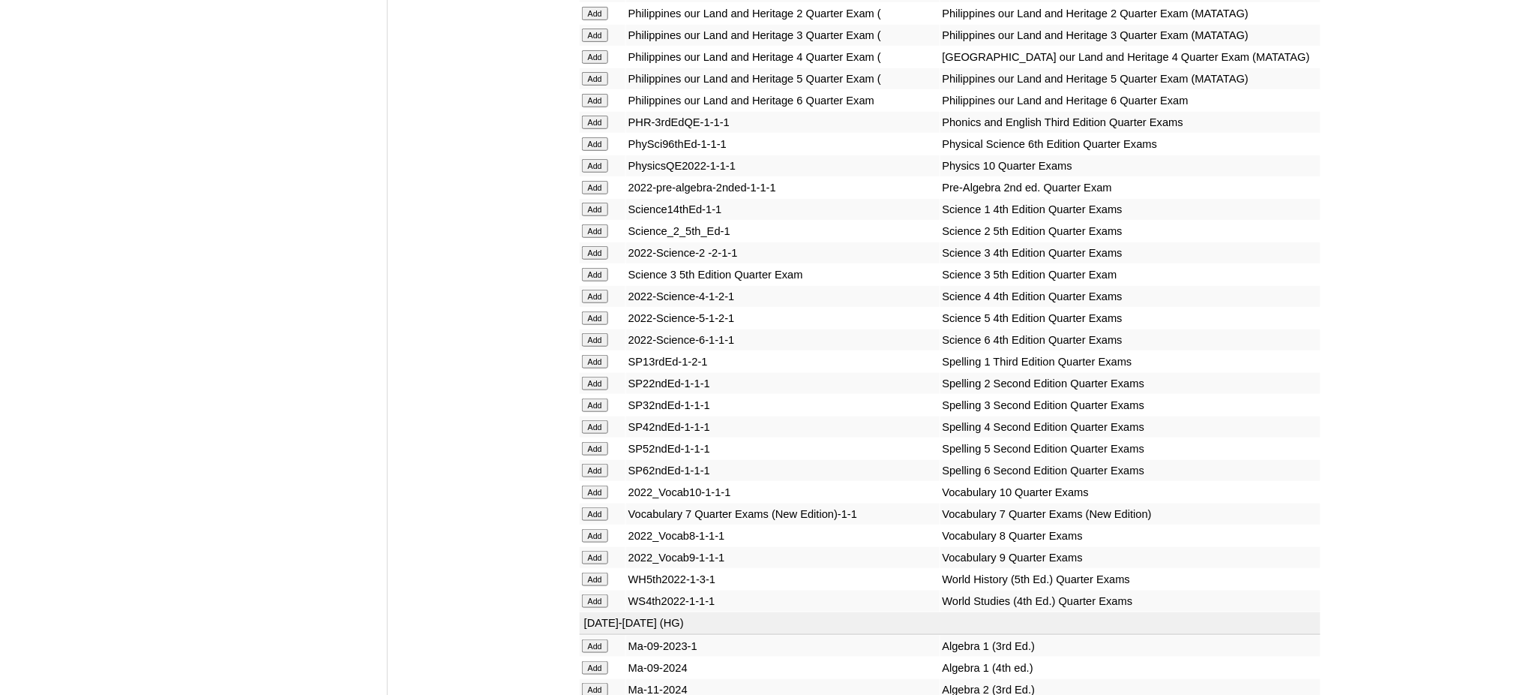
scroll to position [2400, 0]
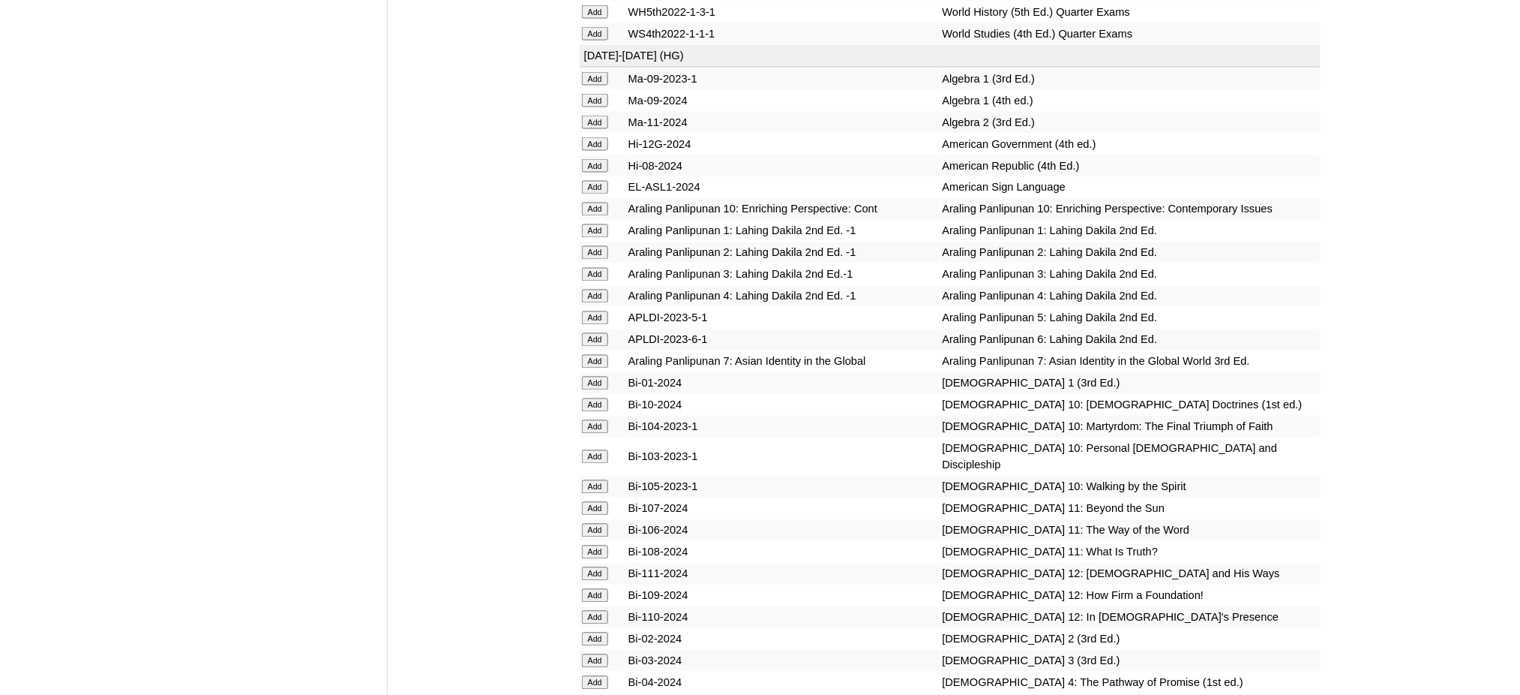
scroll to position [3100, 0]
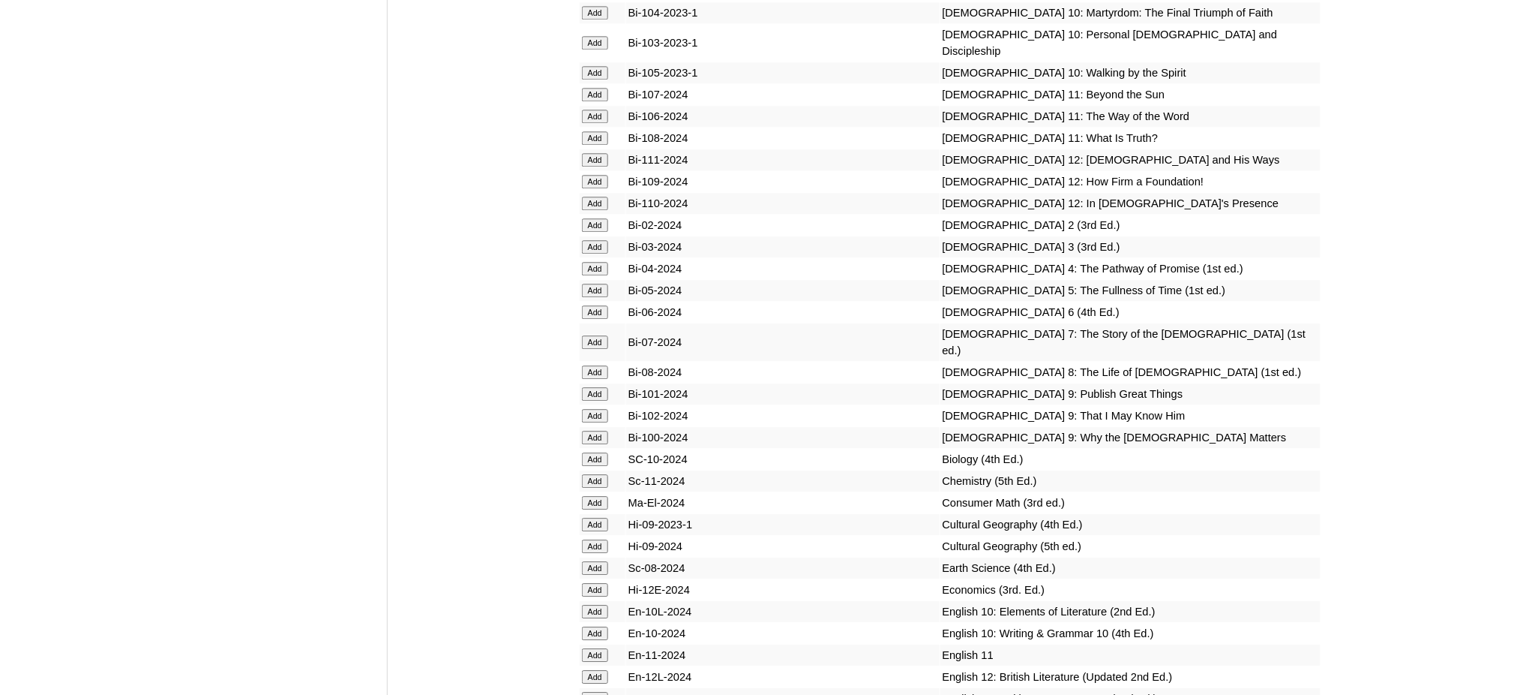
scroll to position [3601, 0]
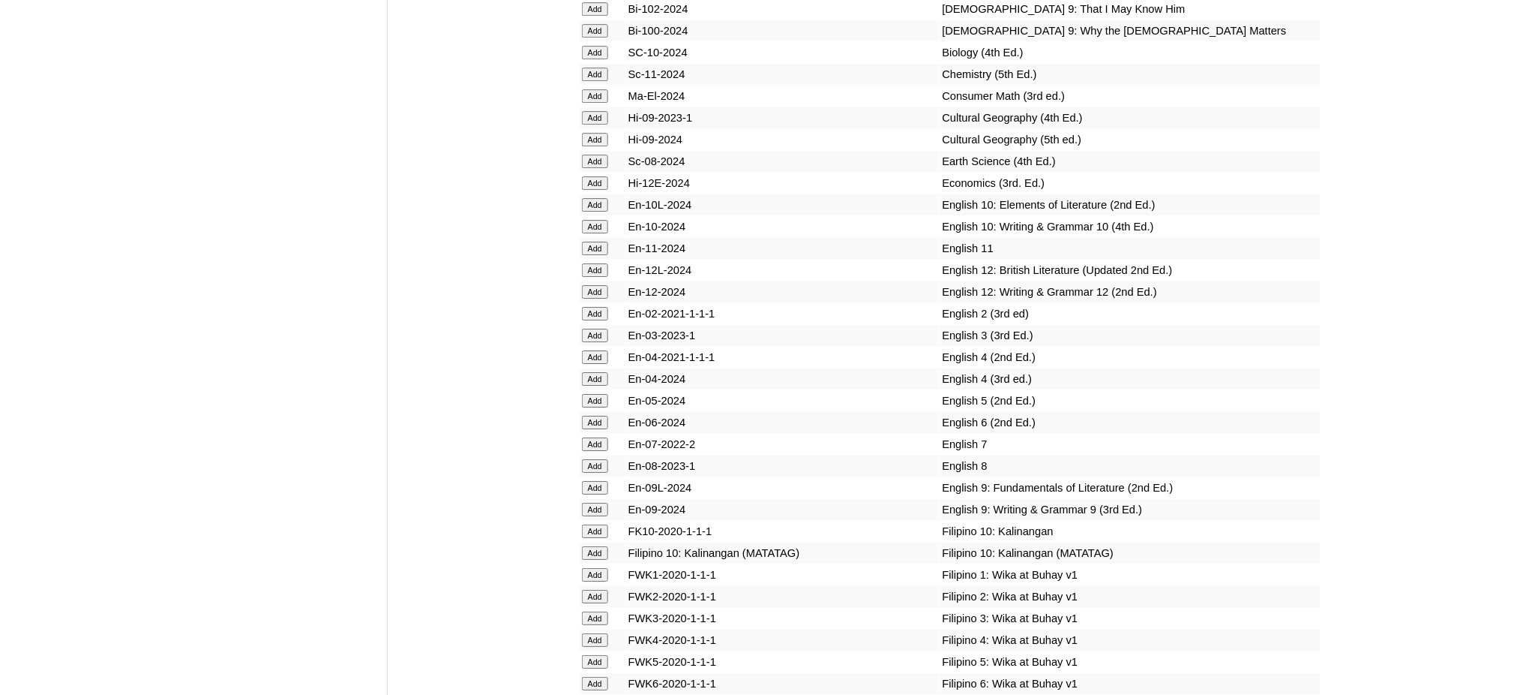
scroll to position [4000, 0]
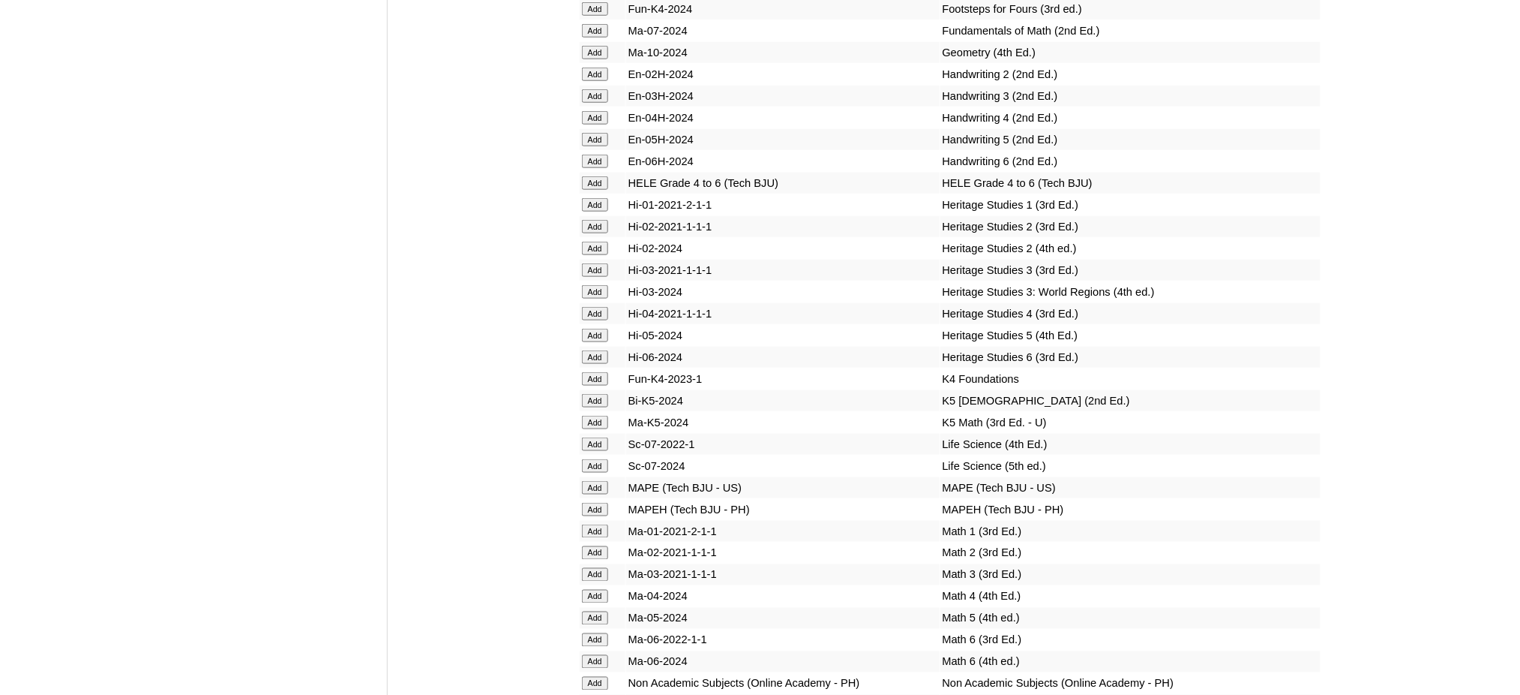
scroll to position [4700, 0]
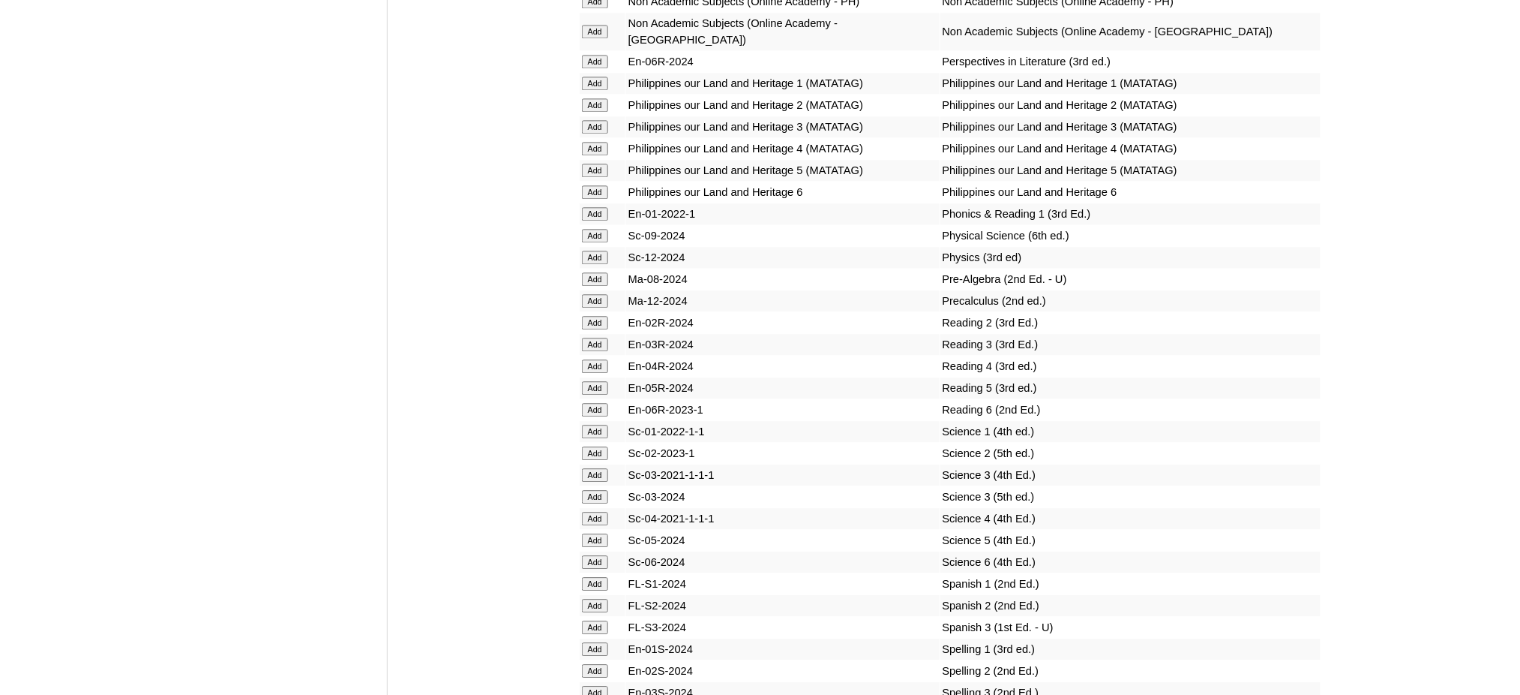
scroll to position [5401, 0]
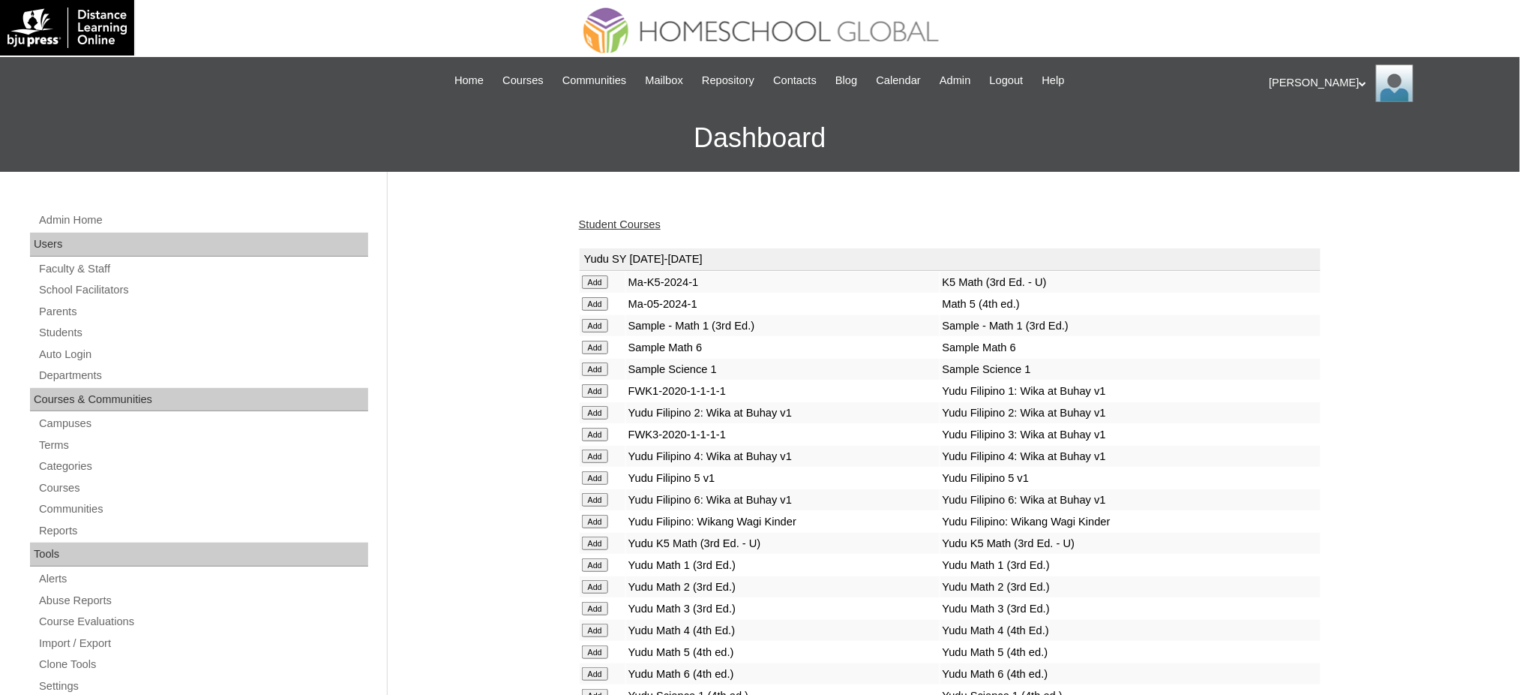
click at [634, 220] on link "Student Courses" at bounding box center [620, 224] width 82 height 12
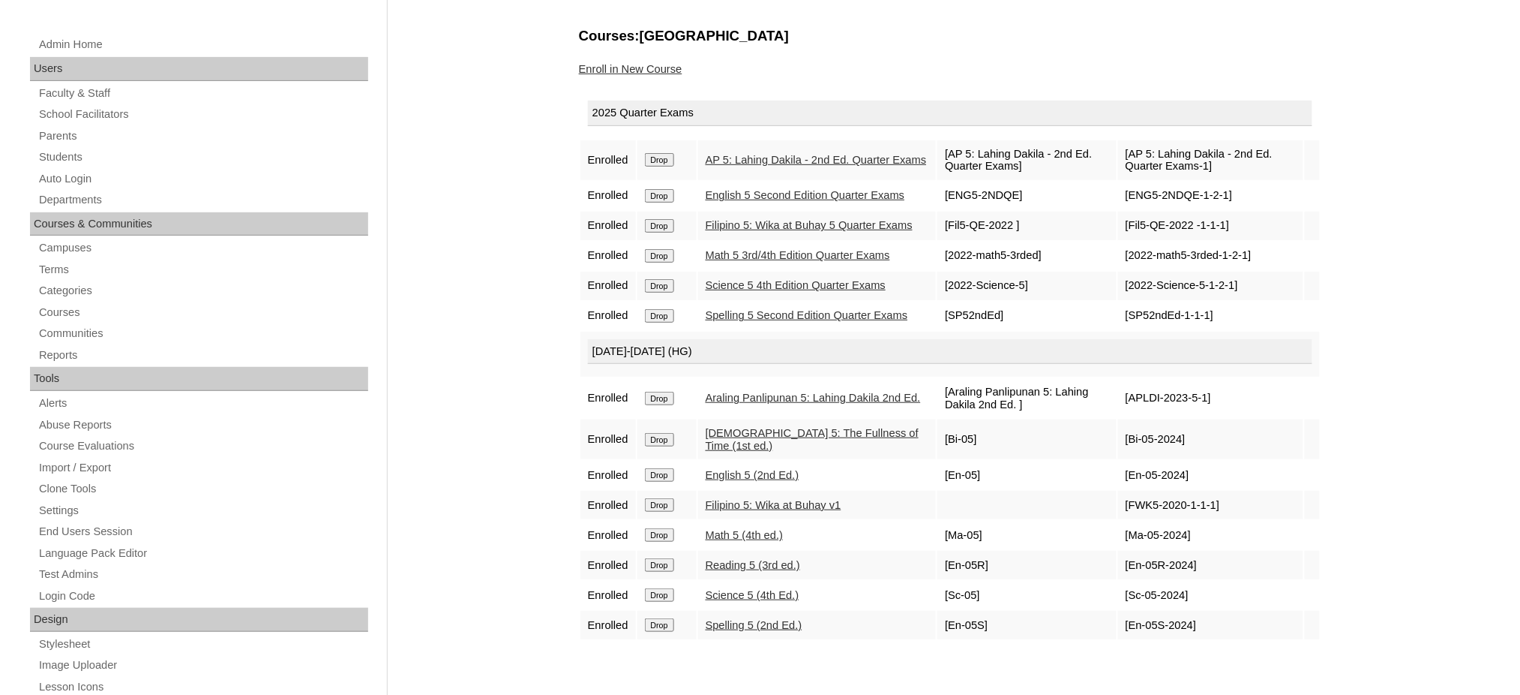
scroll to position [200, 0]
